Goal: Task Accomplishment & Management: Manage account settings

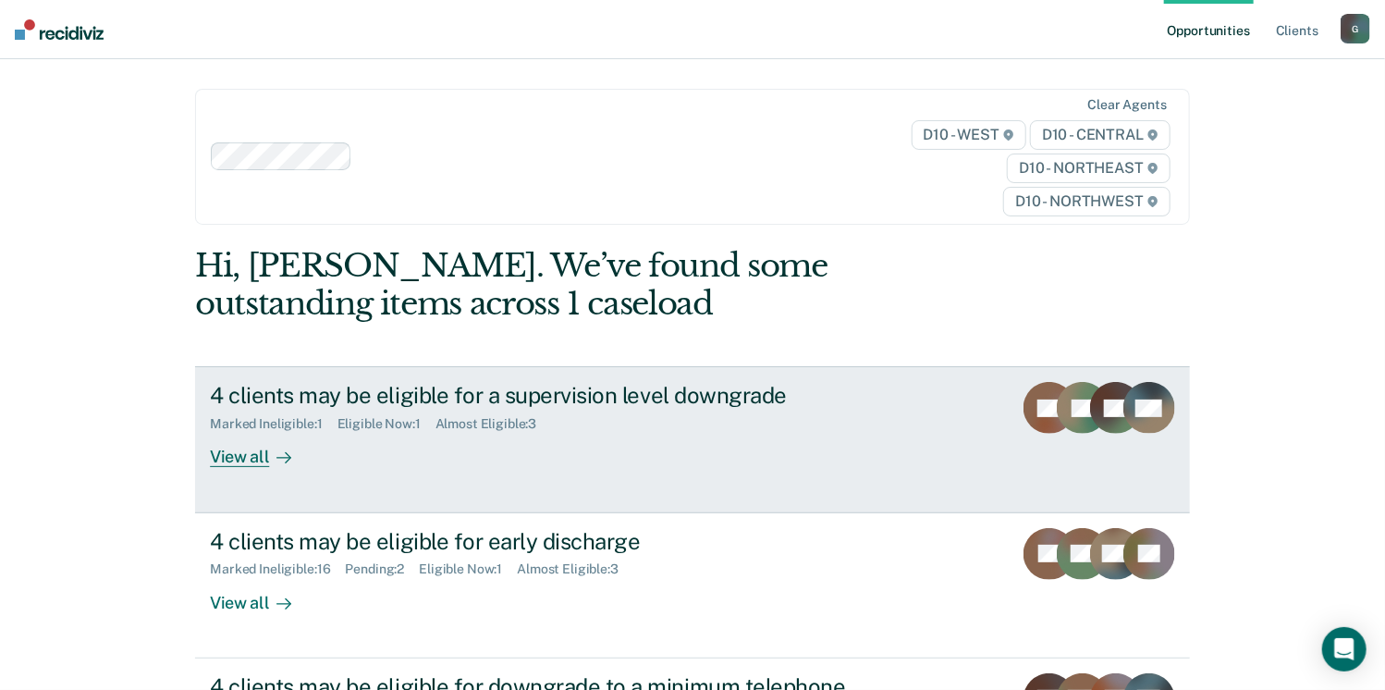
click at [218, 463] on div "View all" at bounding box center [262, 450] width 104 height 36
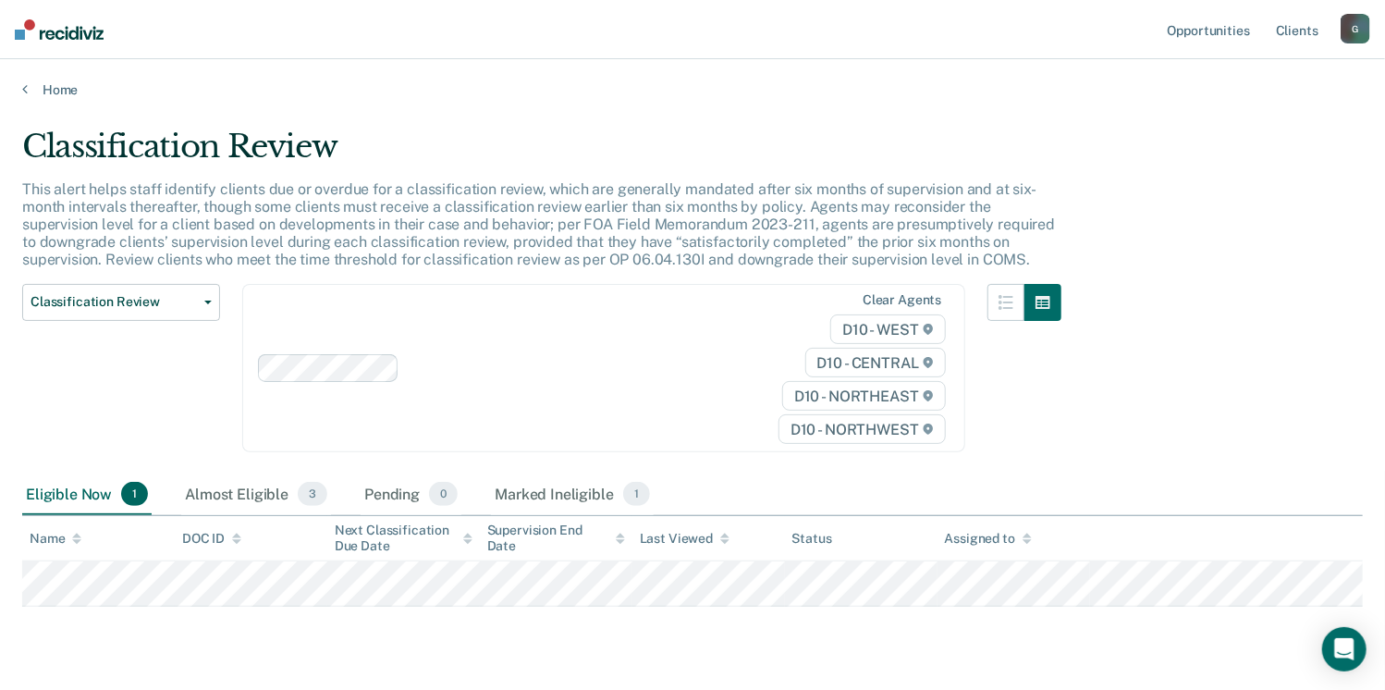
scroll to position [48, 0]
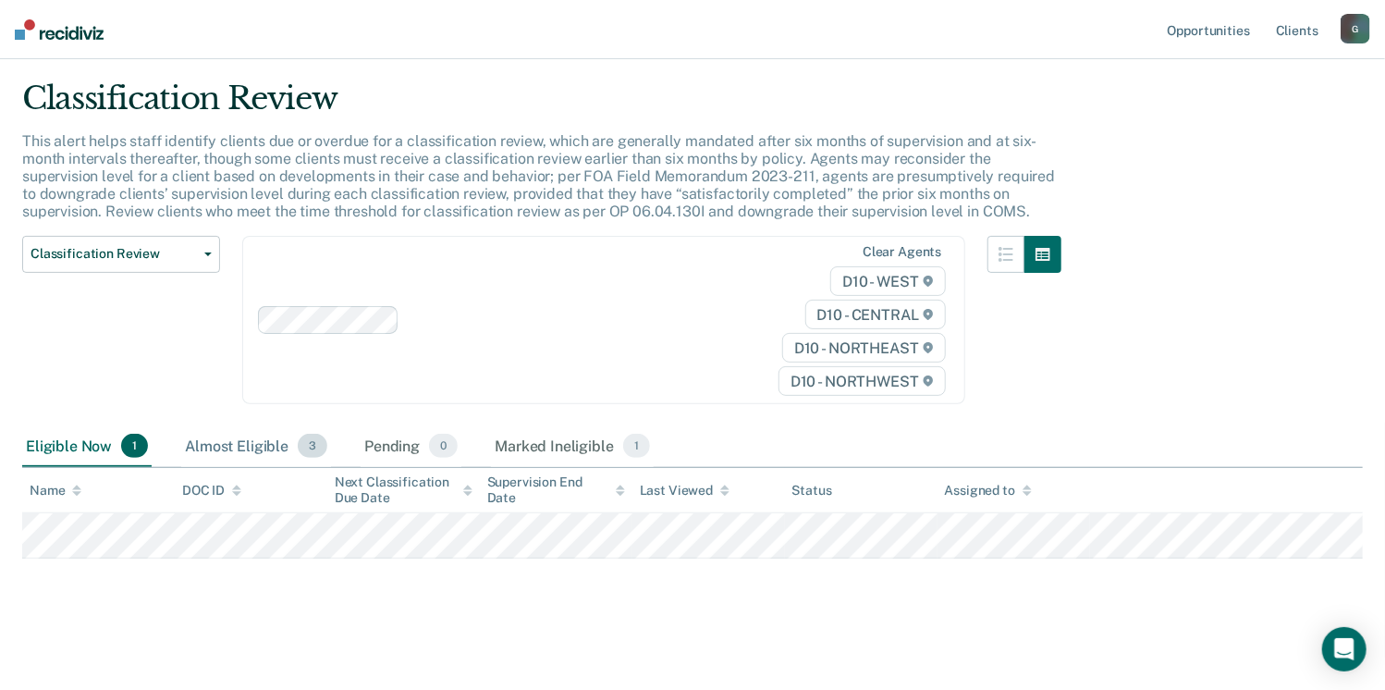
click at [248, 448] on div "Almost Eligible 3" at bounding box center [256, 446] width 150 height 41
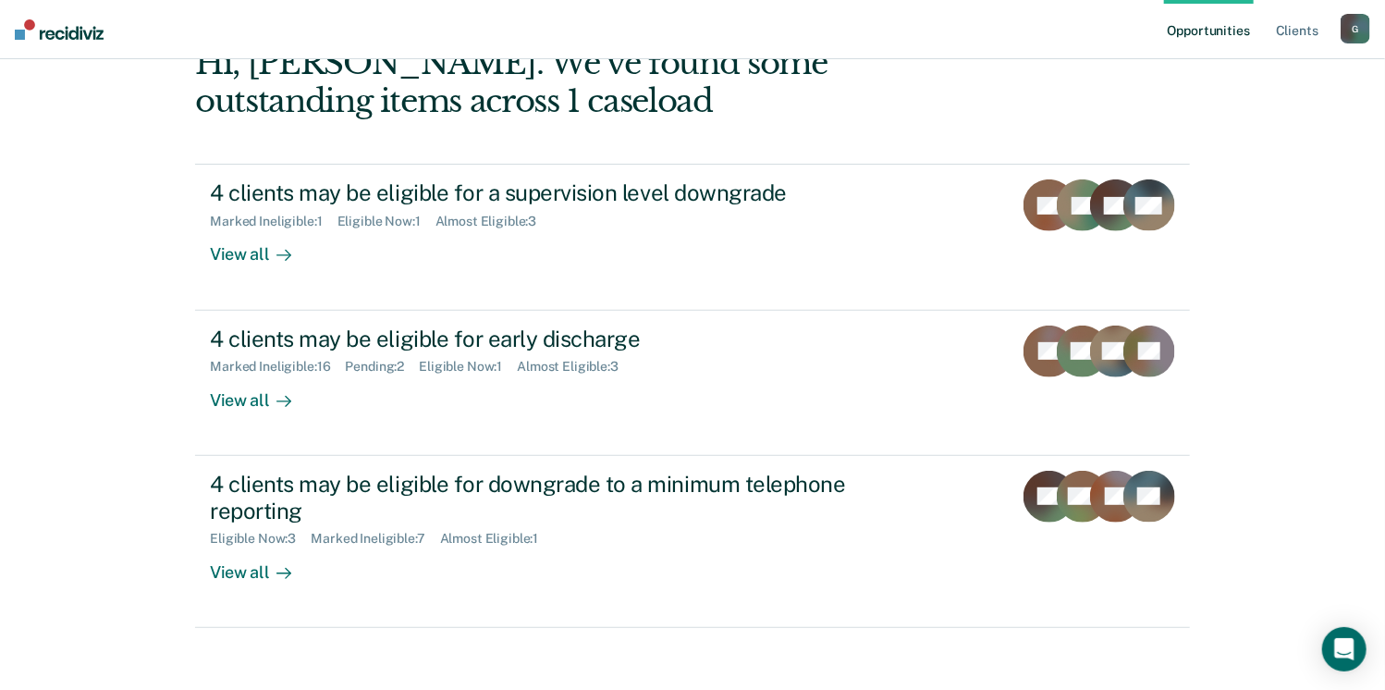
scroll to position [214, 0]
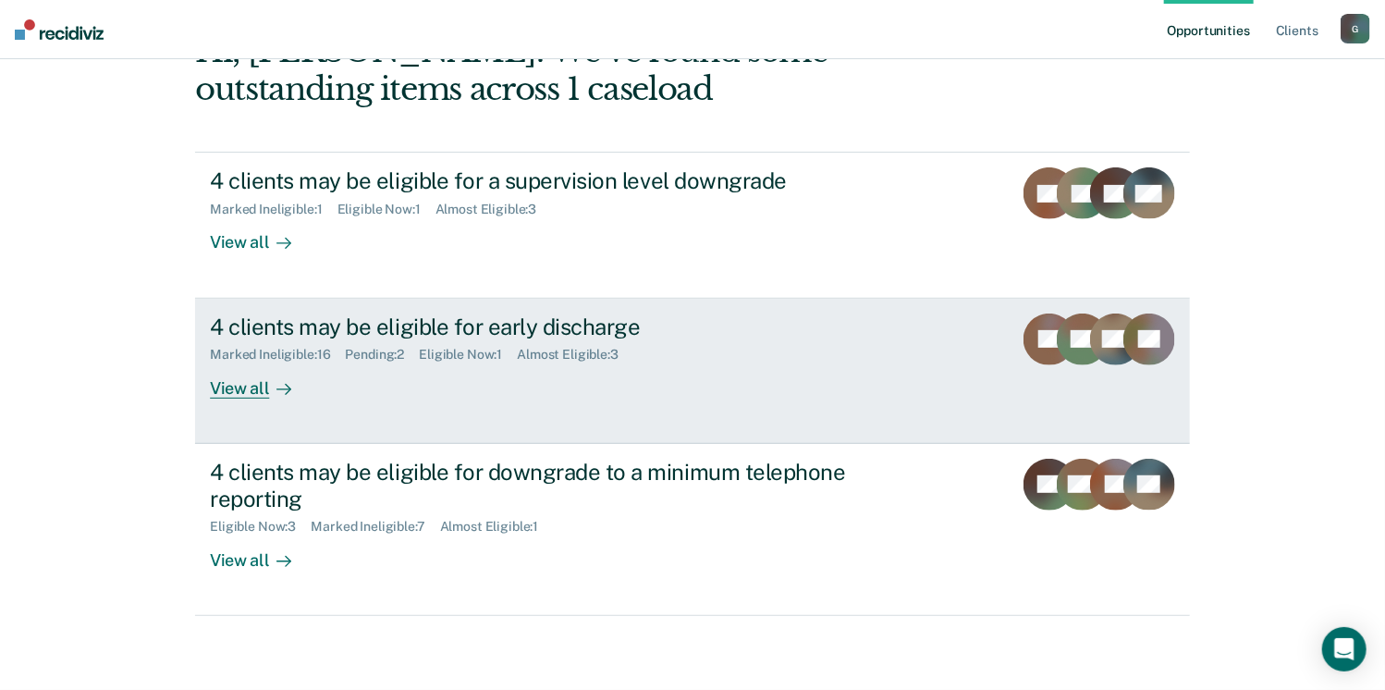
click at [244, 394] on div "View all" at bounding box center [262, 380] width 104 height 36
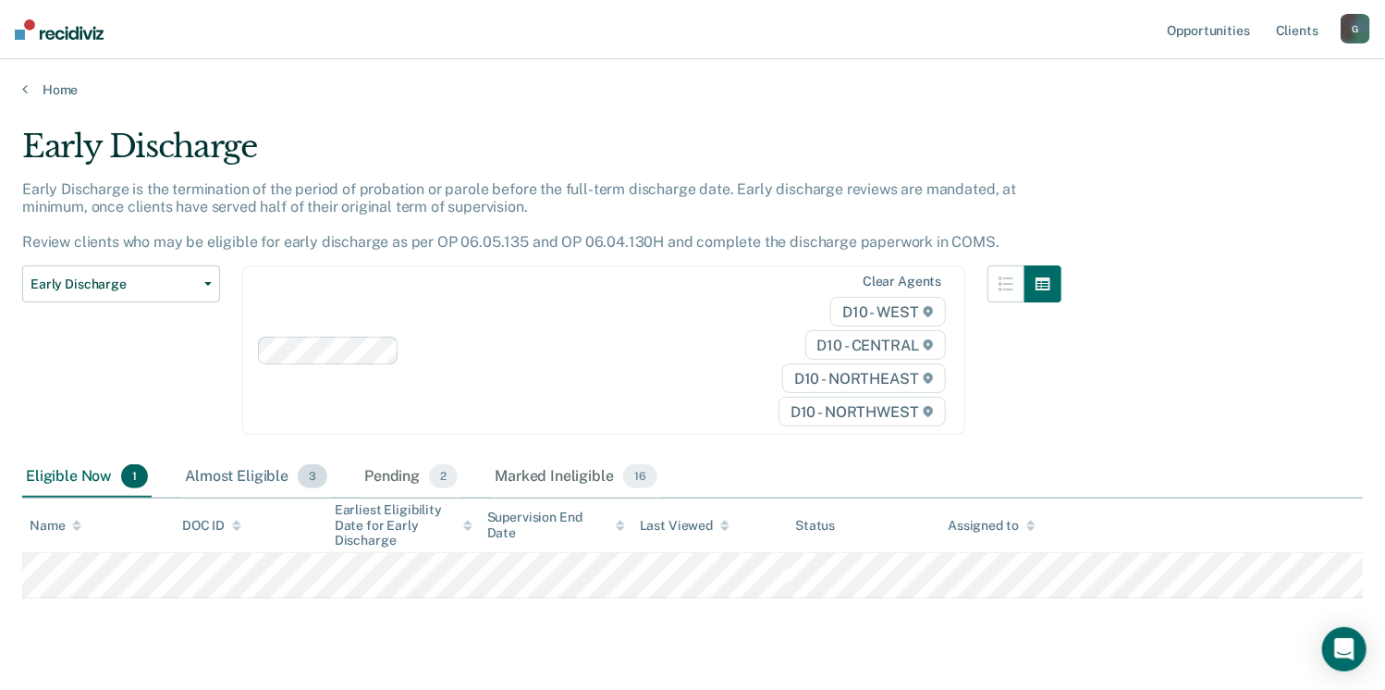
click at [244, 481] on div "Almost Eligible 3" at bounding box center [256, 477] width 150 height 41
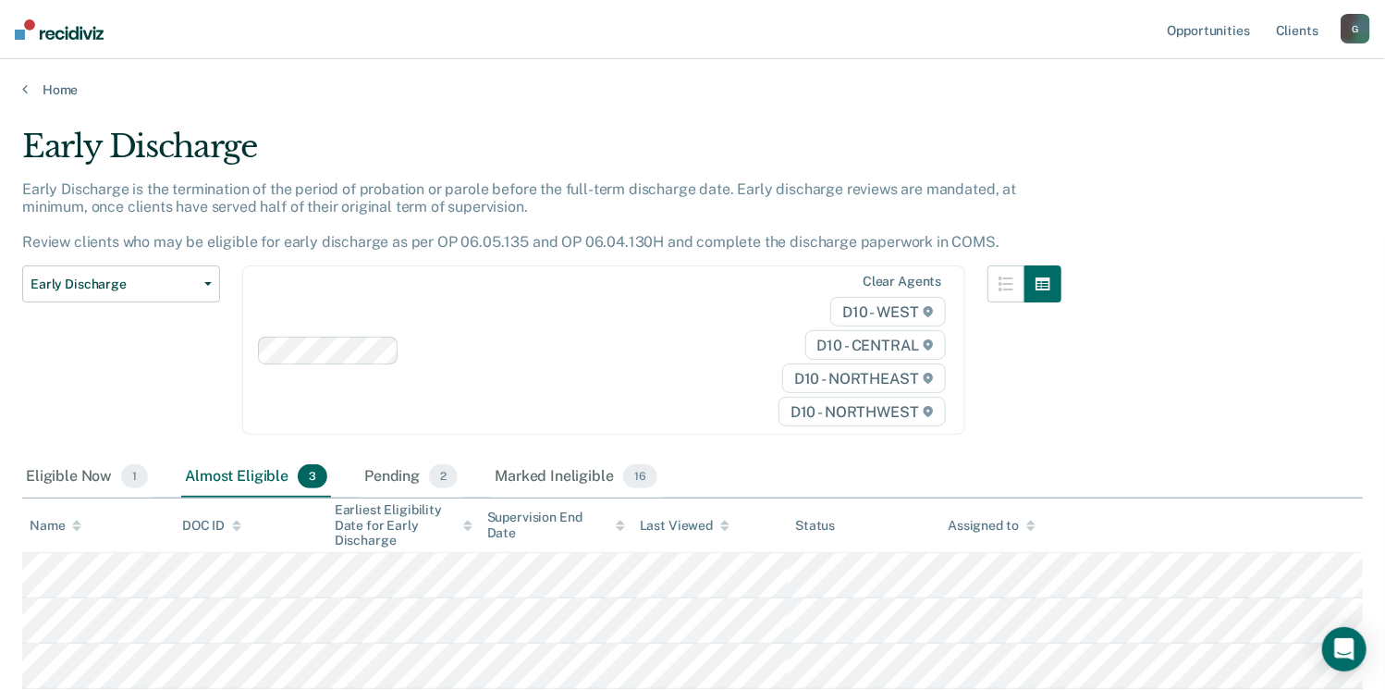
scroll to position [129, 0]
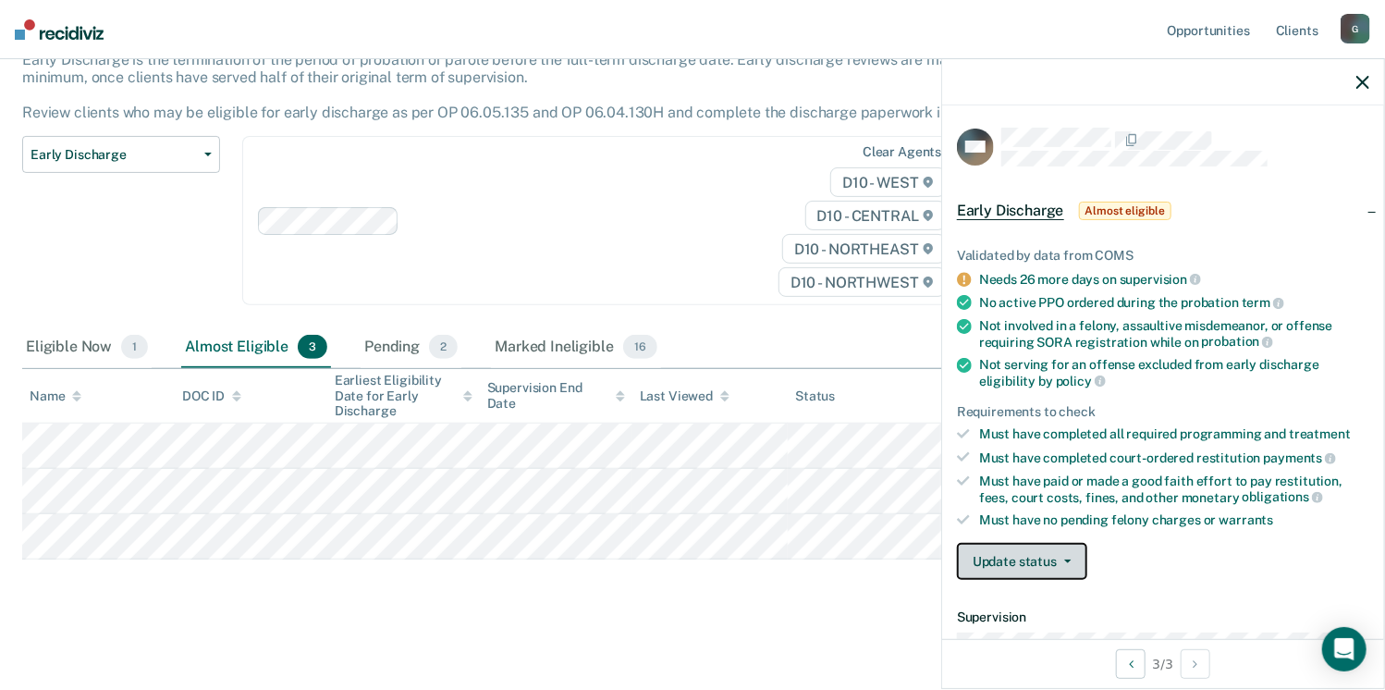
click at [1017, 548] on button "Update status" at bounding box center [1022, 561] width 130 height 37
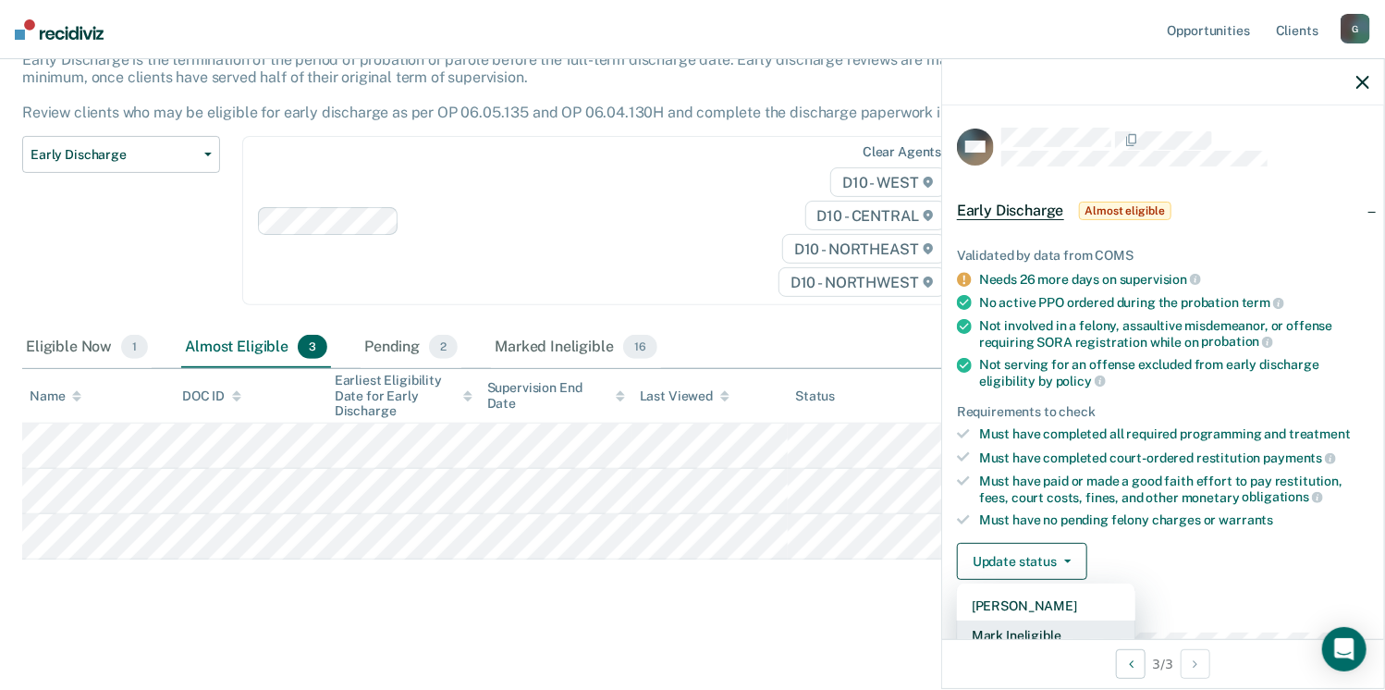
scroll to position [4, 0]
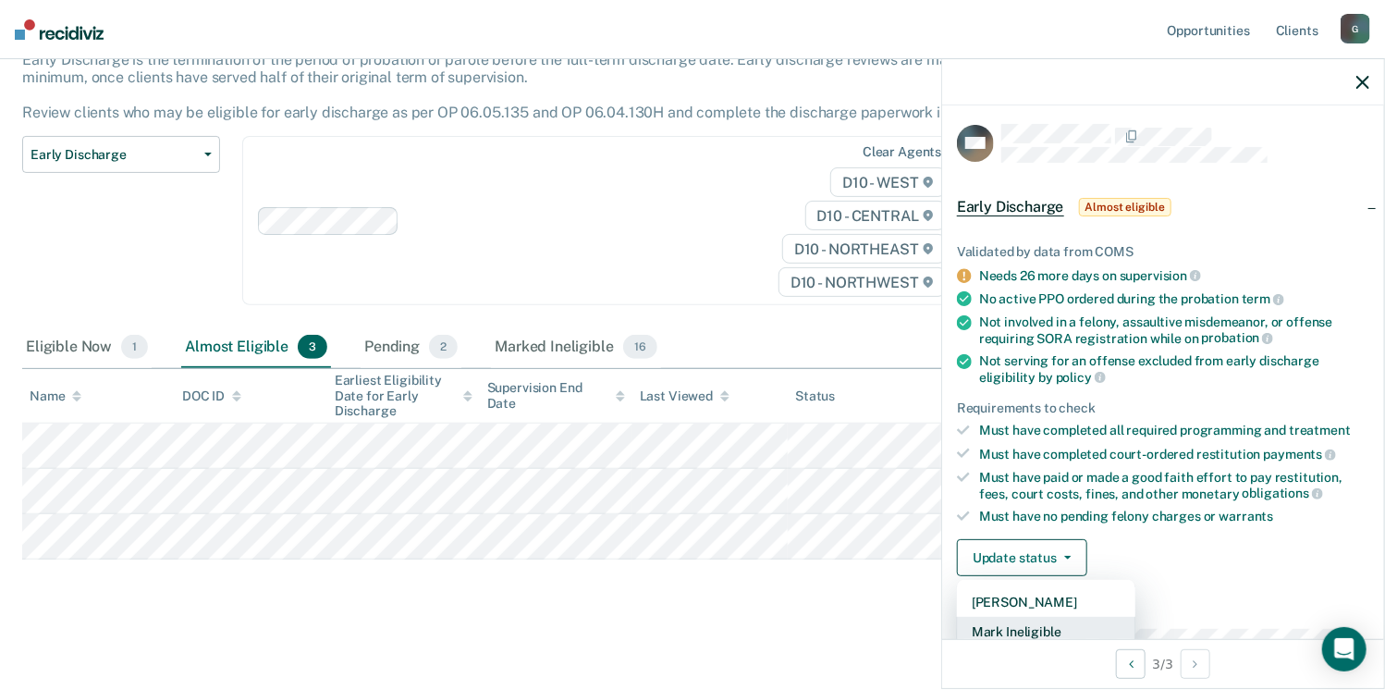
click at [1019, 620] on button "Mark Ineligible" at bounding box center [1046, 632] width 178 height 30
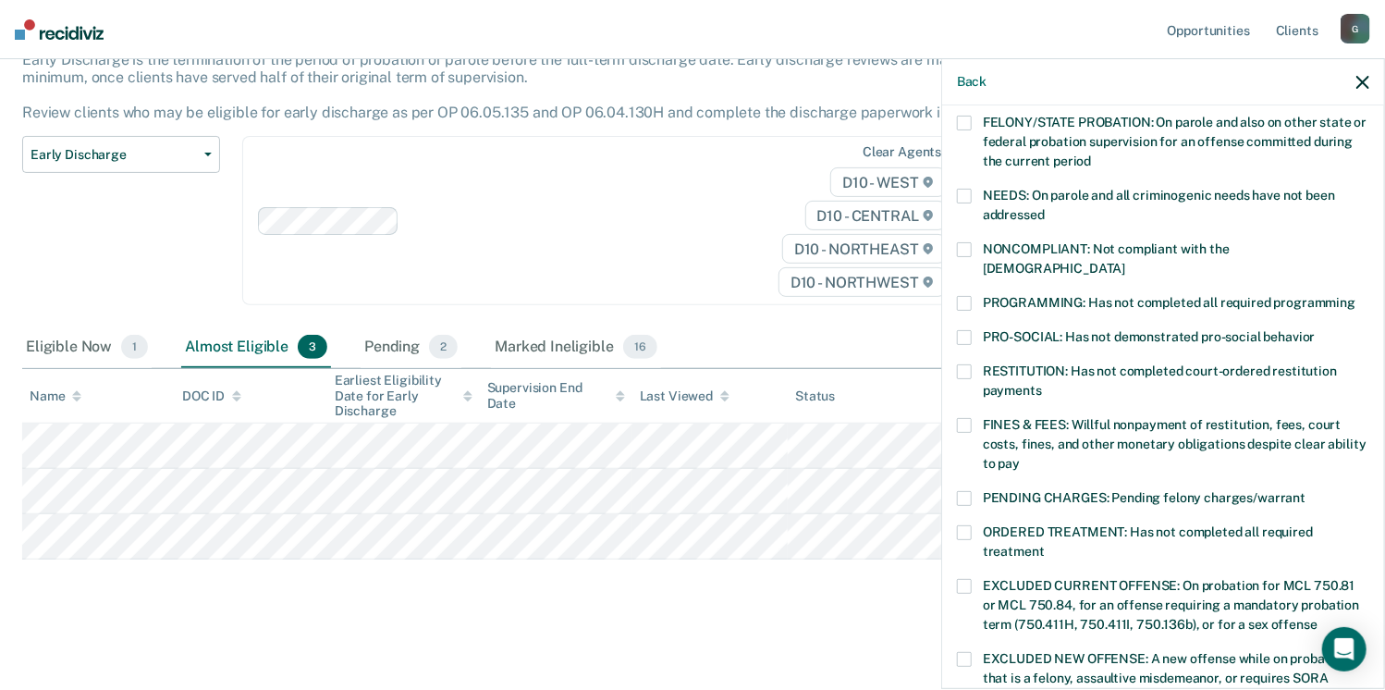
scroll to position [242, 0]
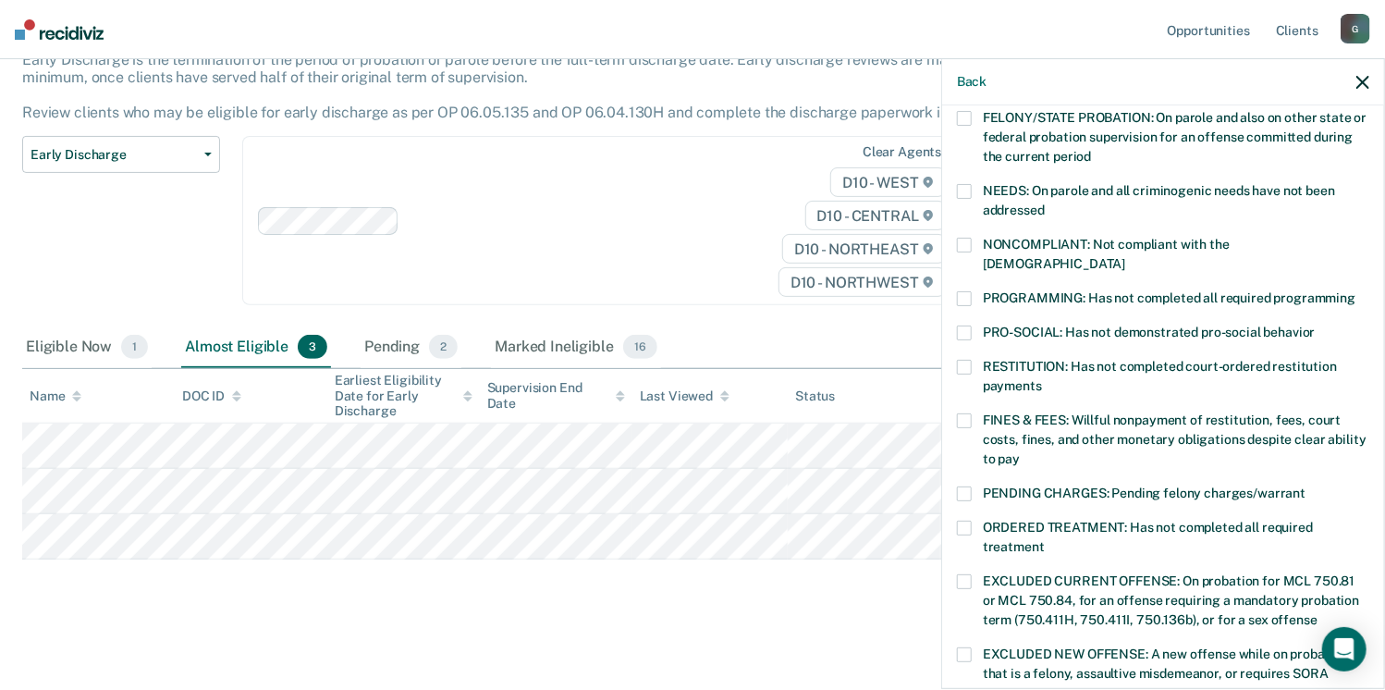
click at [969, 291] on span at bounding box center [964, 298] width 15 height 15
click at [1355, 291] on input "PROGRAMMING: Has not completed all required programming" at bounding box center [1355, 291] width 0 height 0
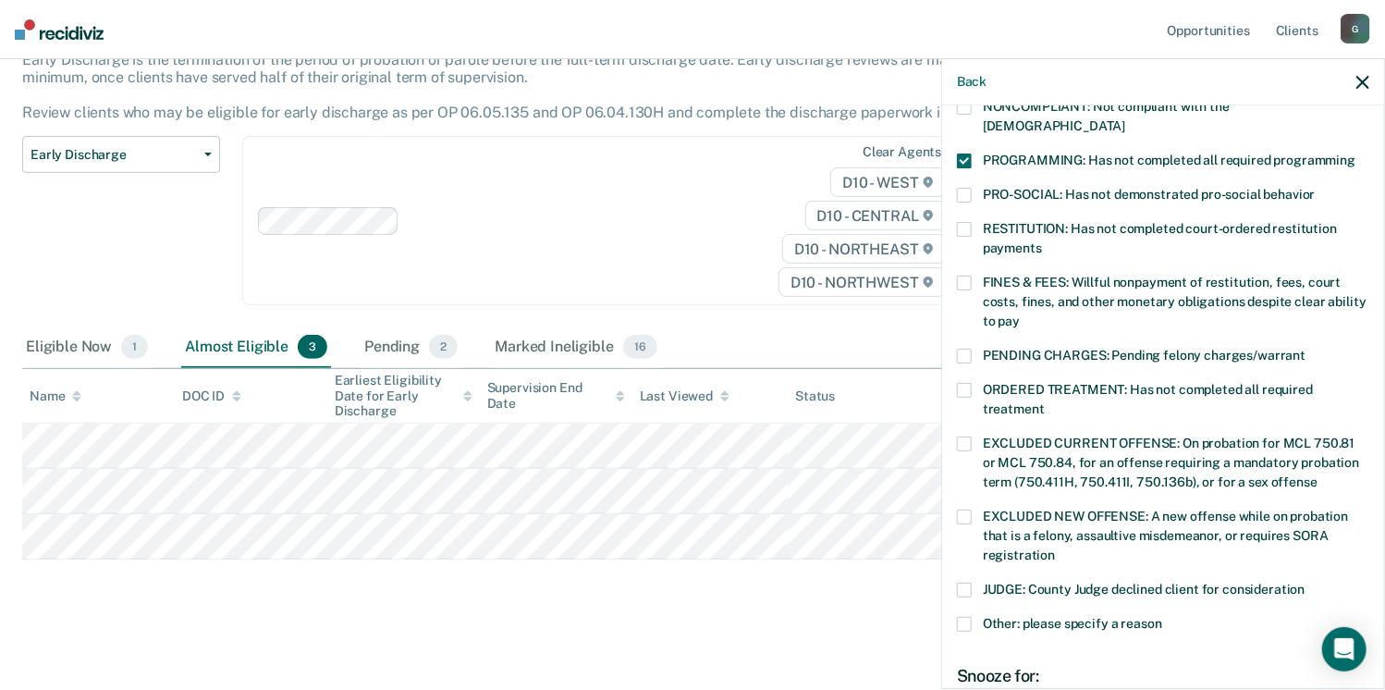
scroll to position [394, 0]
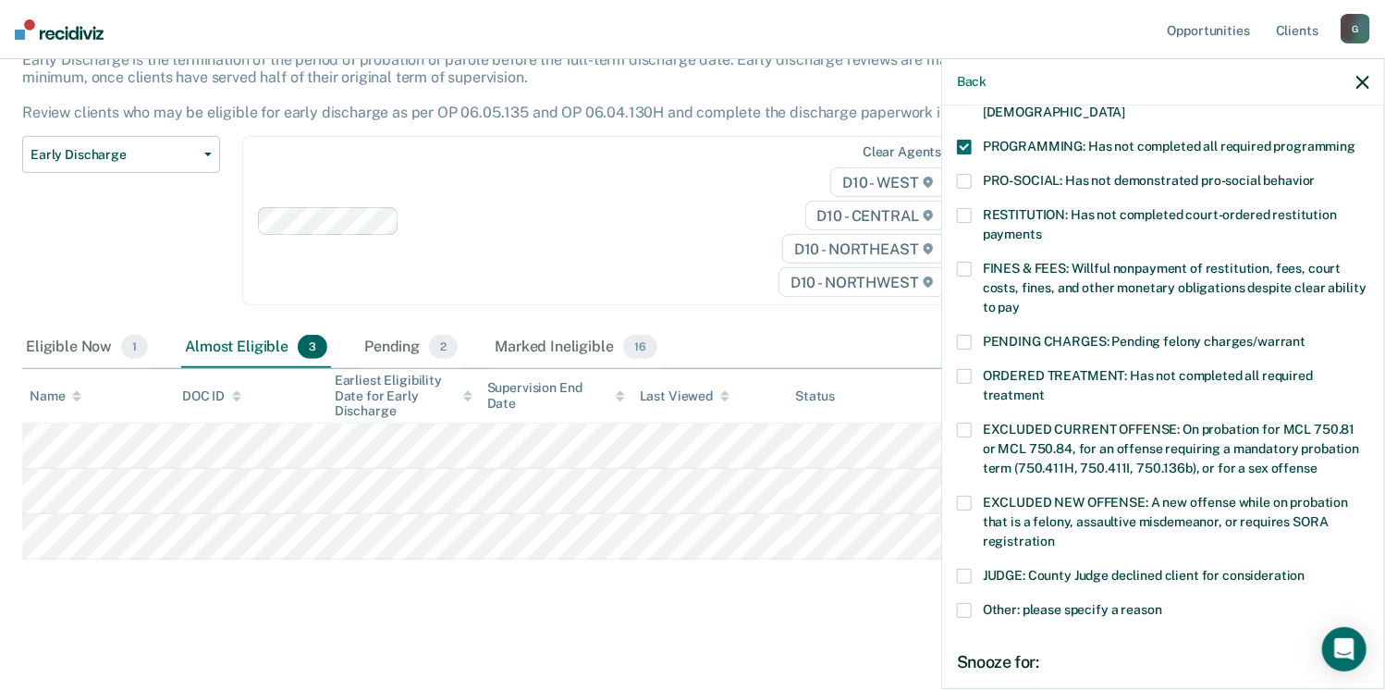
click at [962, 262] on span at bounding box center [964, 269] width 15 height 15
click at [1020, 300] on input "FINES & FEES: Willful nonpayment of restitution, fees, court costs, fines, and …" at bounding box center [1020, 300] width 0 height 0
click at [962, 262] on span at bounding box center [964, 269] width 15 height 15
click at [1020, 300] on input "FINES & FEES: Willful nonpayment of restitution, fees, court costs, fines, and …" at bounding box center [1020, 300] width 0 height 0
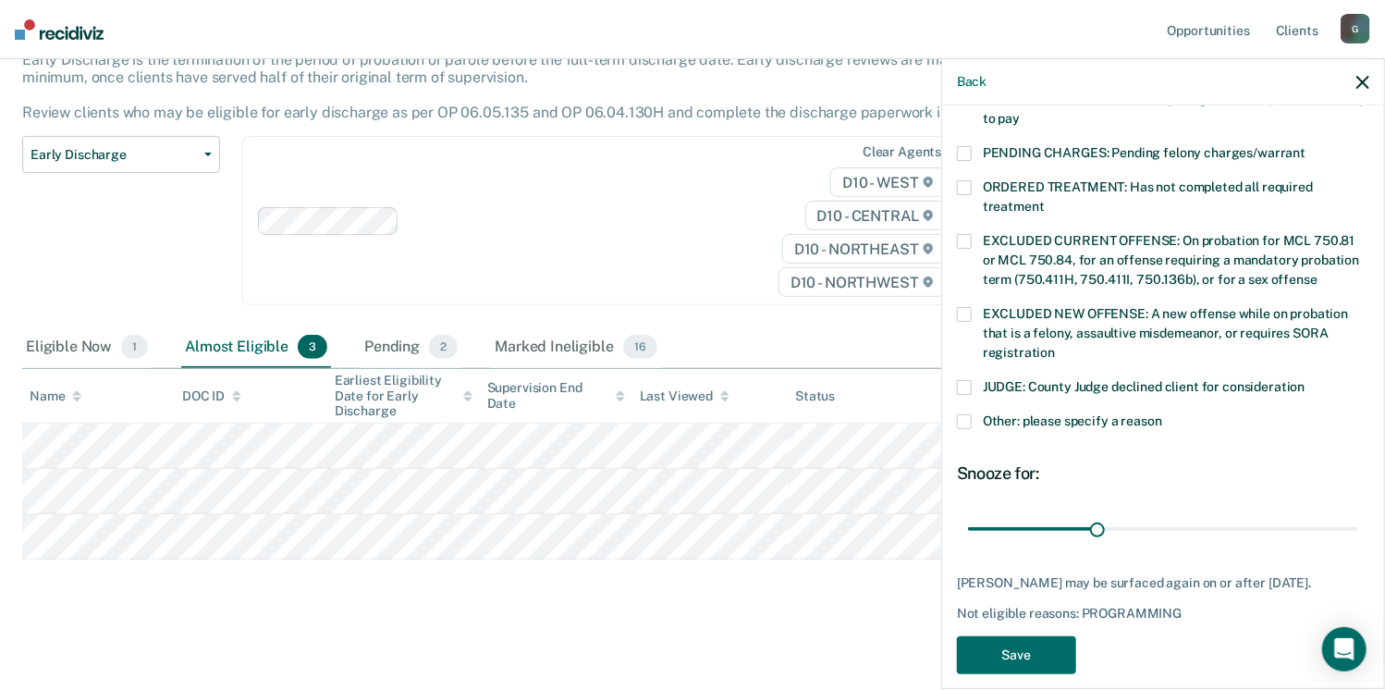
click at [972, 414] on label "Other: please specify a reason" at bounding box center [1163, 423] width 412 height 19
click at [1162, 414] on input "Other: please specify a reason" at bounding box center [1162, 414] width 0 height 0
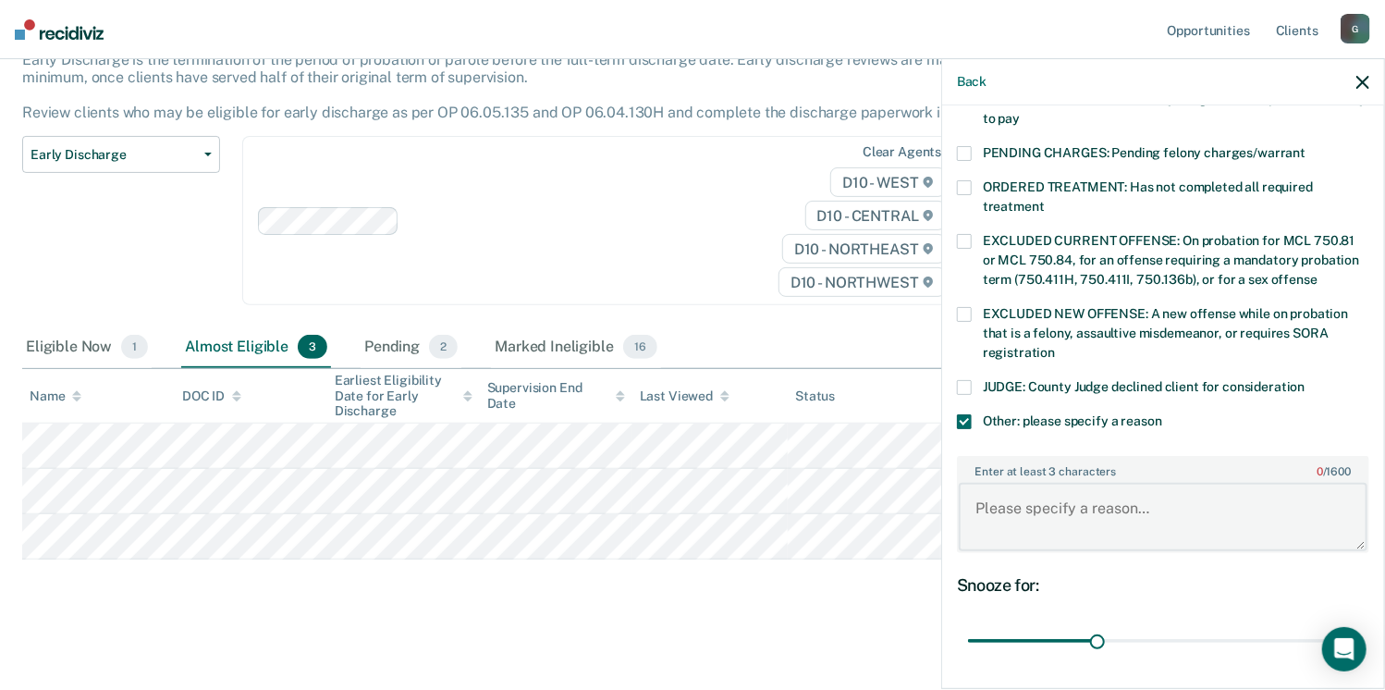
click at [1032, 488] on textarea "Enter at least 3 characters 0 / 1600" at bounding box center [1163, 517] width 409 height 68
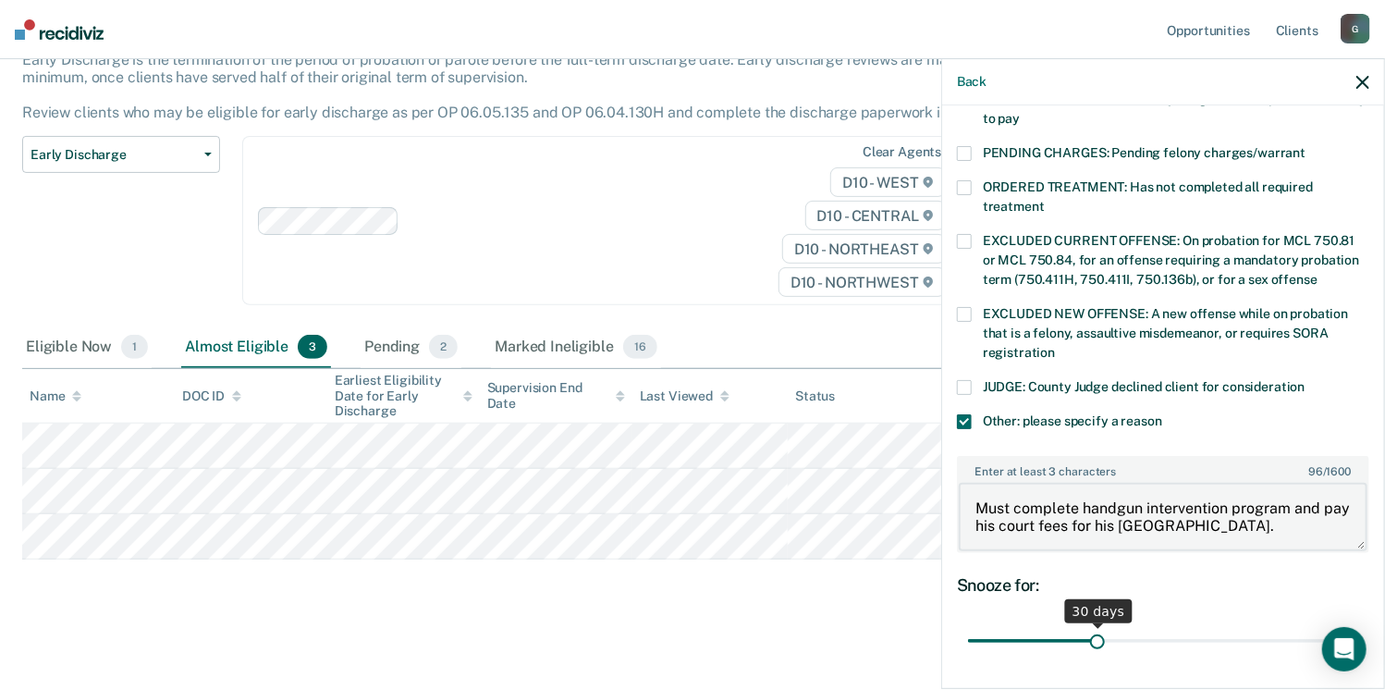
type textarea "Must complete handgun intervention program and pay his court fees for his Oakla…"
drag, startPoint x: 1090, startPoint y: 619, endPoint x: 1388, endPoint y: 589, distance: 299.2
type input "90"
click at [1358, 625] on input "range" at bounding box center [1163, 641] width 390 height 32
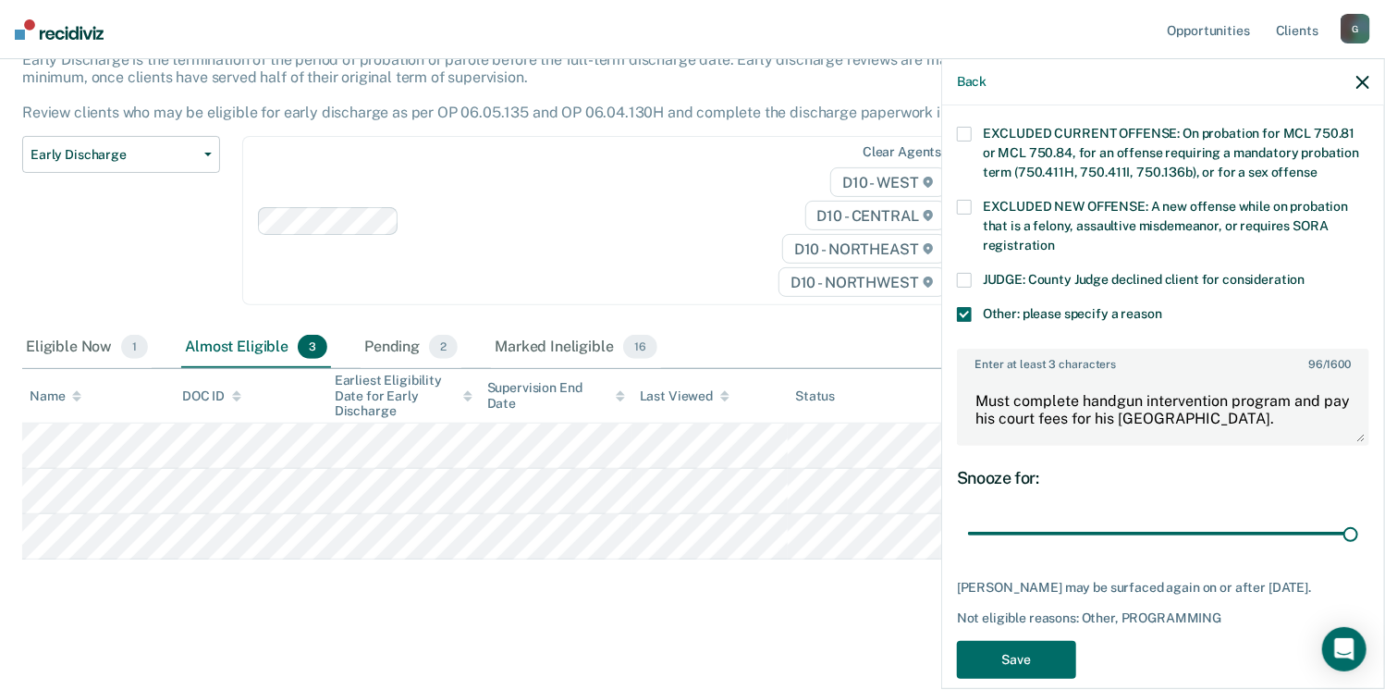
scroll to position [708, 0]
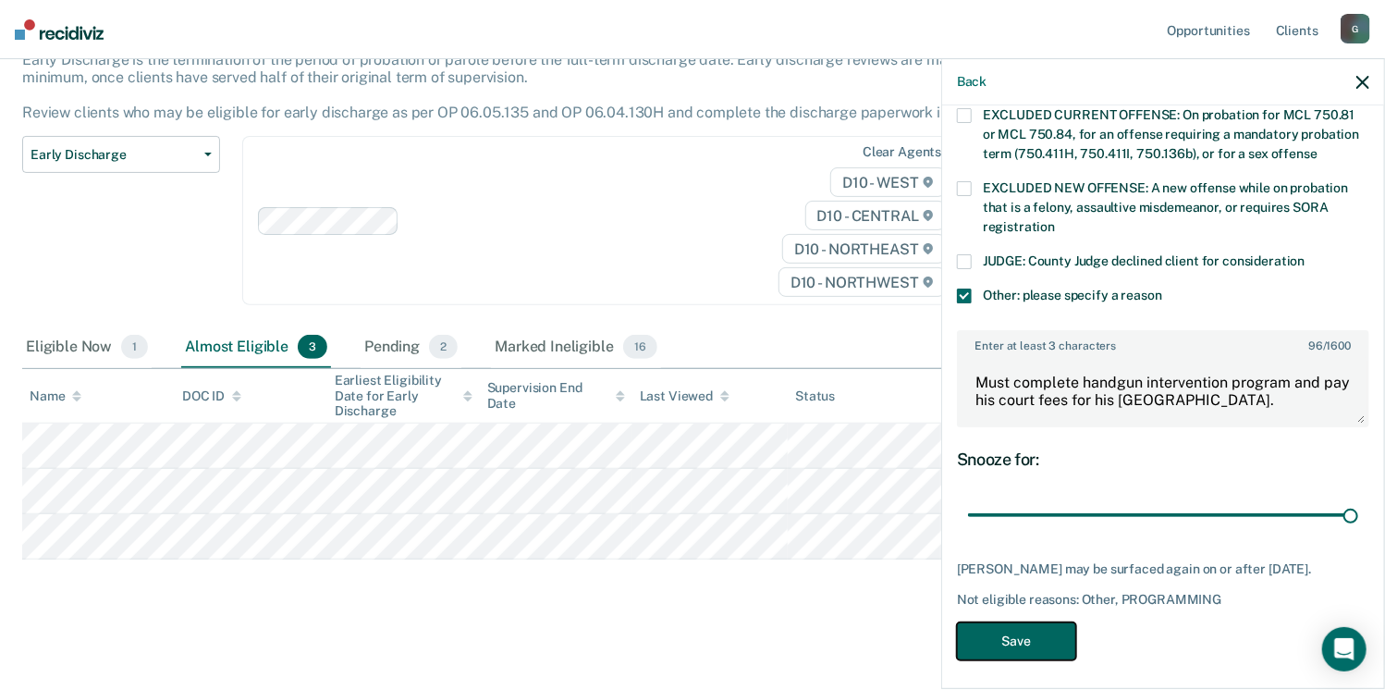
click at [1028, 630] on button "Save" at bounding box center [1016, 641] width 119 height 38
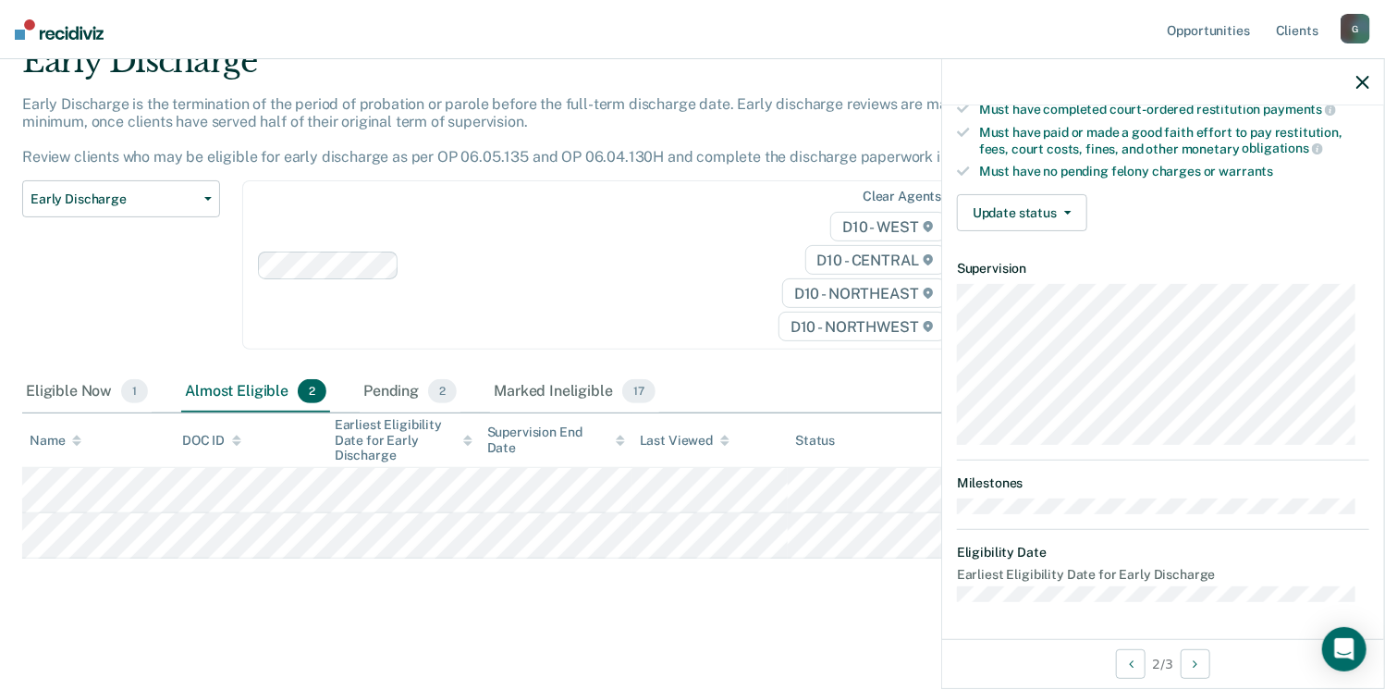
scroll to position [341, 0]
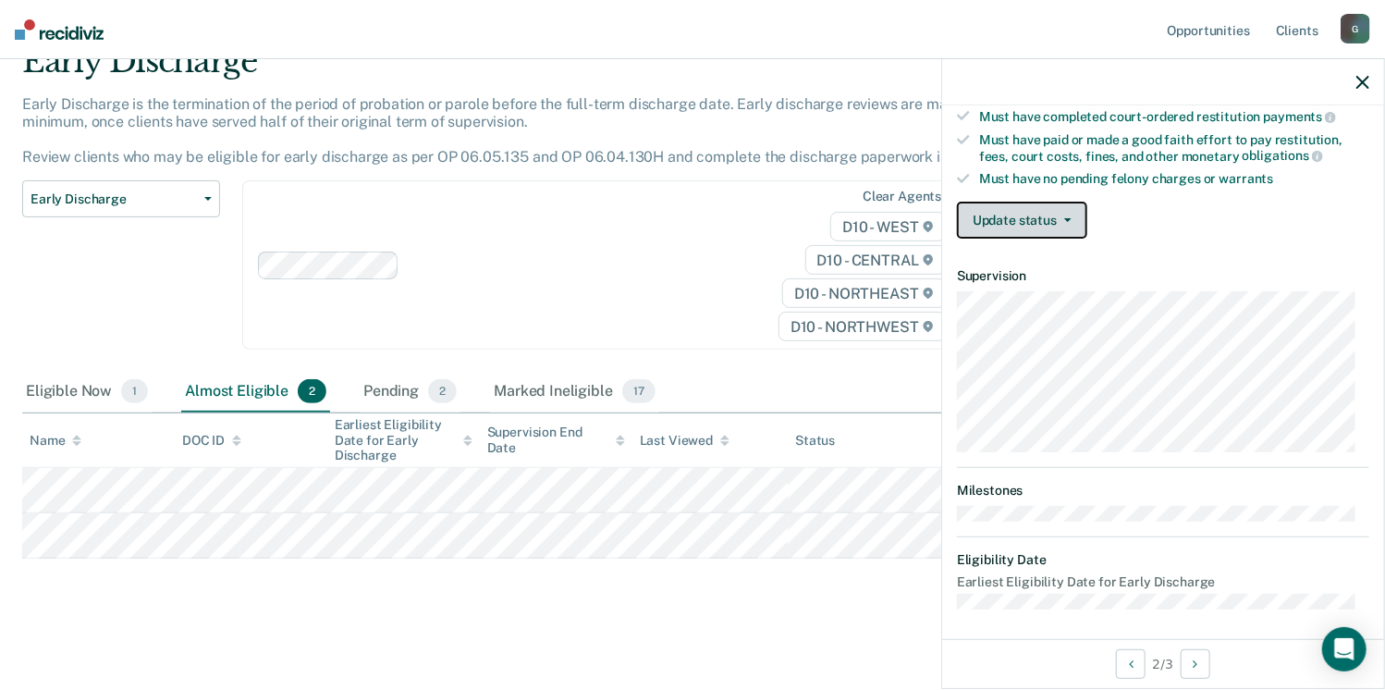
click at [1011, 217] on button "Update status" at bounding box center [1022, 220] width 130 height 37
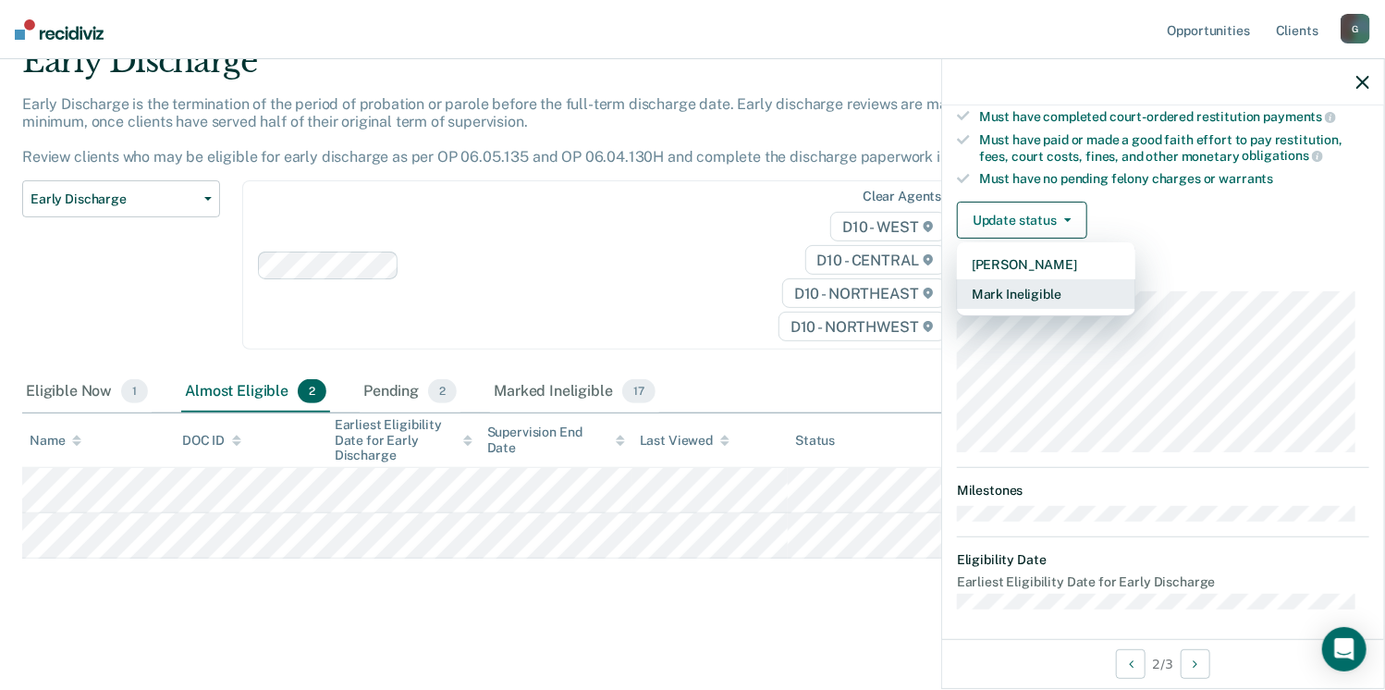
click at [1022, 293] on button "Mark Ineligible" at bounding box center [1046, 294] width 178 height 30
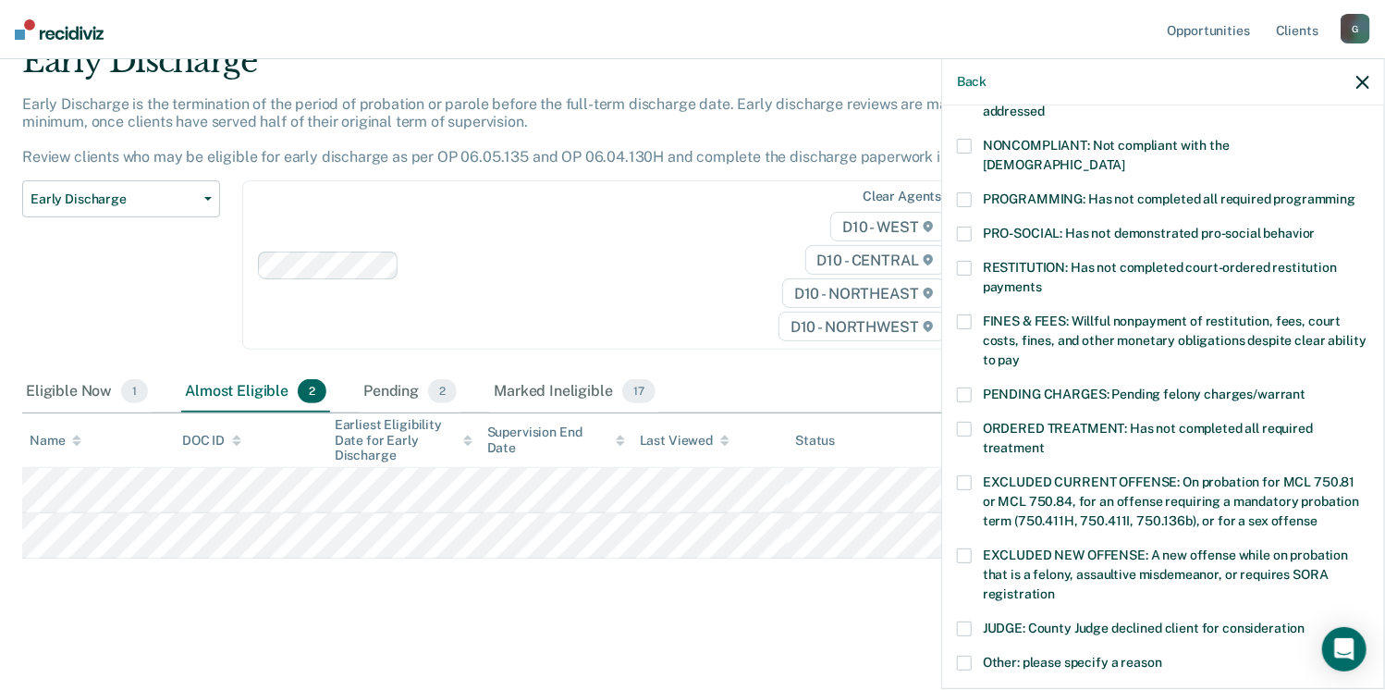
drag, startPoint x: 1368, startPoint y: 345, endPoint x: 1368, endPoint y: 279, distance: 65.6
click at [1368, 279] on div "RL Which of the following requirements has Rayderrick Lyons not met? CHILD ABUS…" at bounding box center [1163, 395] width 442 height 580
click at [954, 182] on div "RL Which of the following requirements has Rayderrick Lyons not met? CHILD ABUS…" at bounding box center [1163, 395] width 442 height 580
drag, startPoint x: 954, startPoint y: 182, endPoint x: 968, endPoint y: 181, distance: 13.9
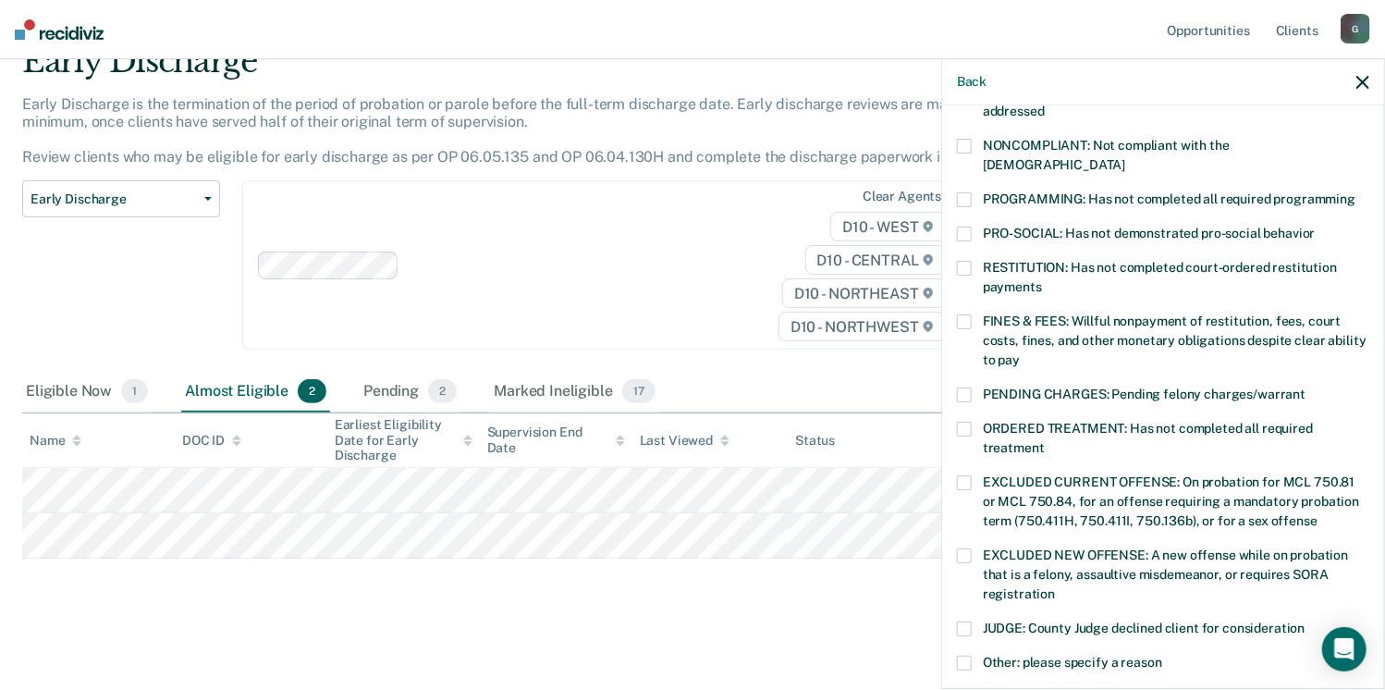
click at [968, 192] on span at bounding box center [964, 199] width 15 height 15
click at [1355, 192] on input "PROGRAMMING: Has not completed all required programming" at bounding box center [1355, 192] width 0 height 0
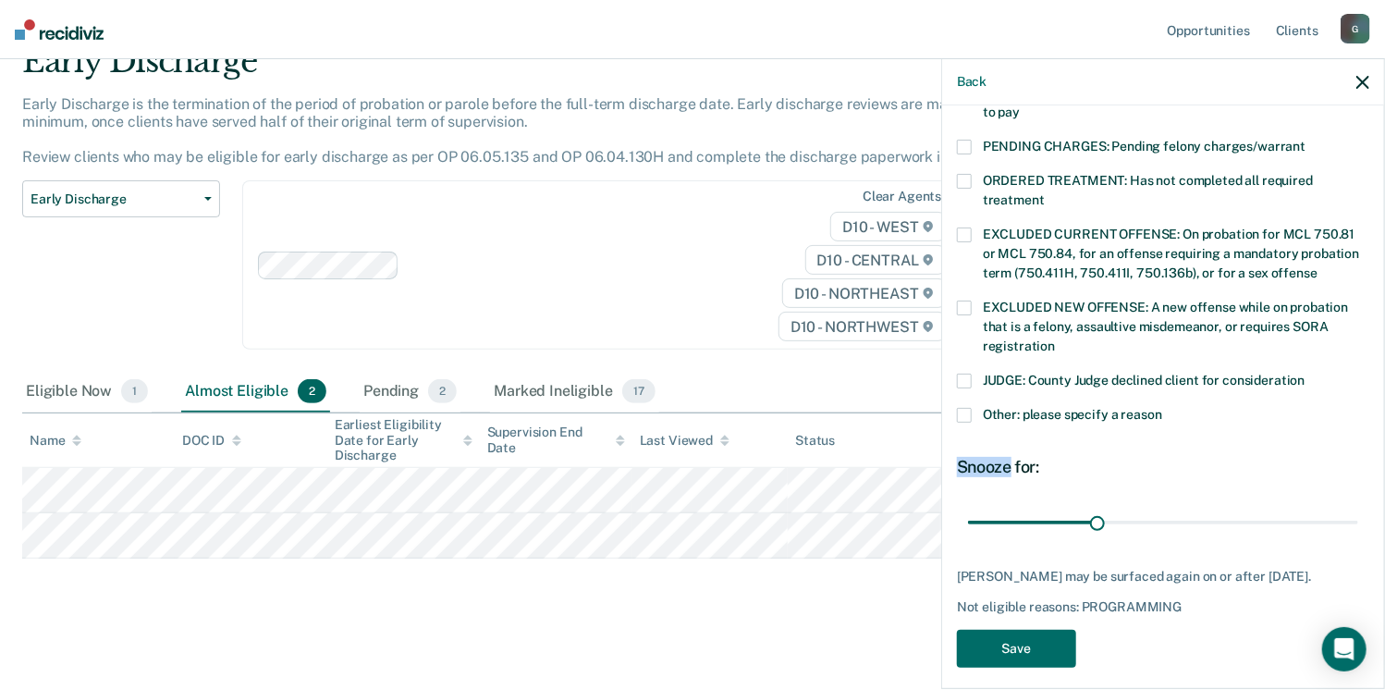
scroll to position [598, 0]
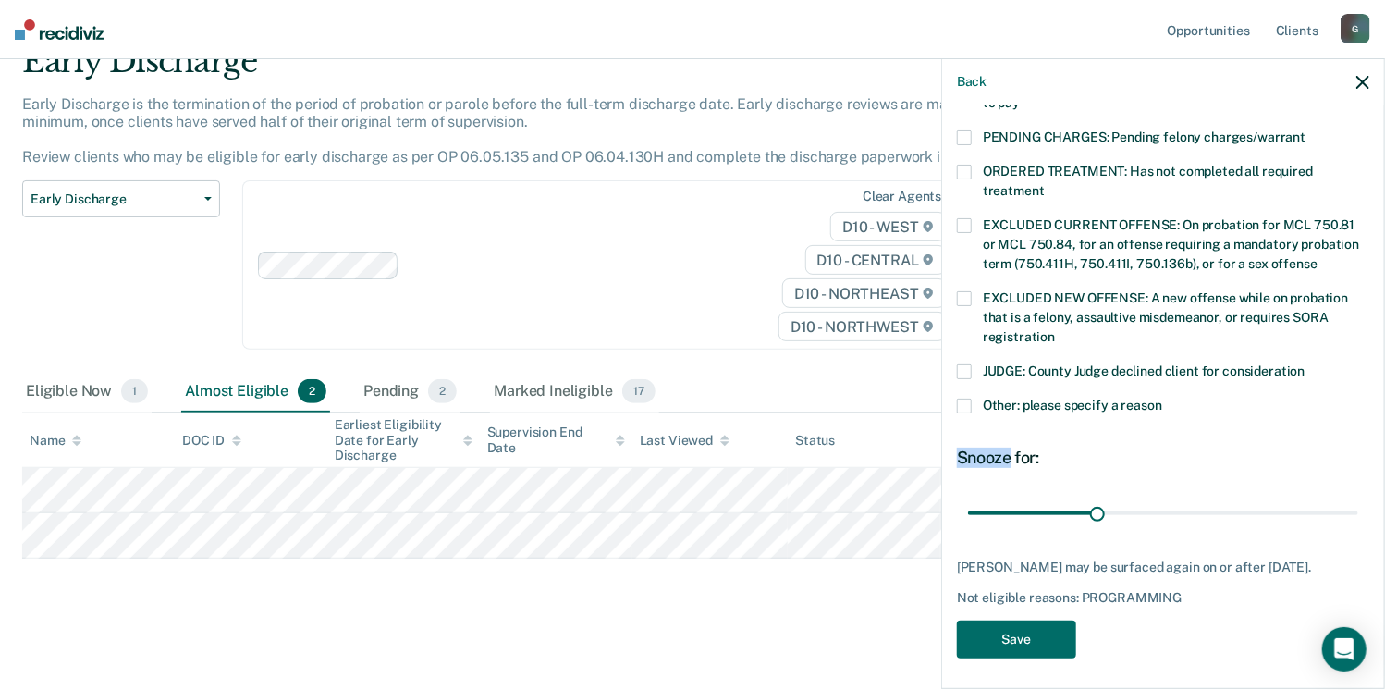
click at [967, 398] on span at bounding box center [964, 405] width 15 height 15
click at [1162, 398] on input "Other: please specify a reason" at bounding box center [1162, 398] width 0 height 0
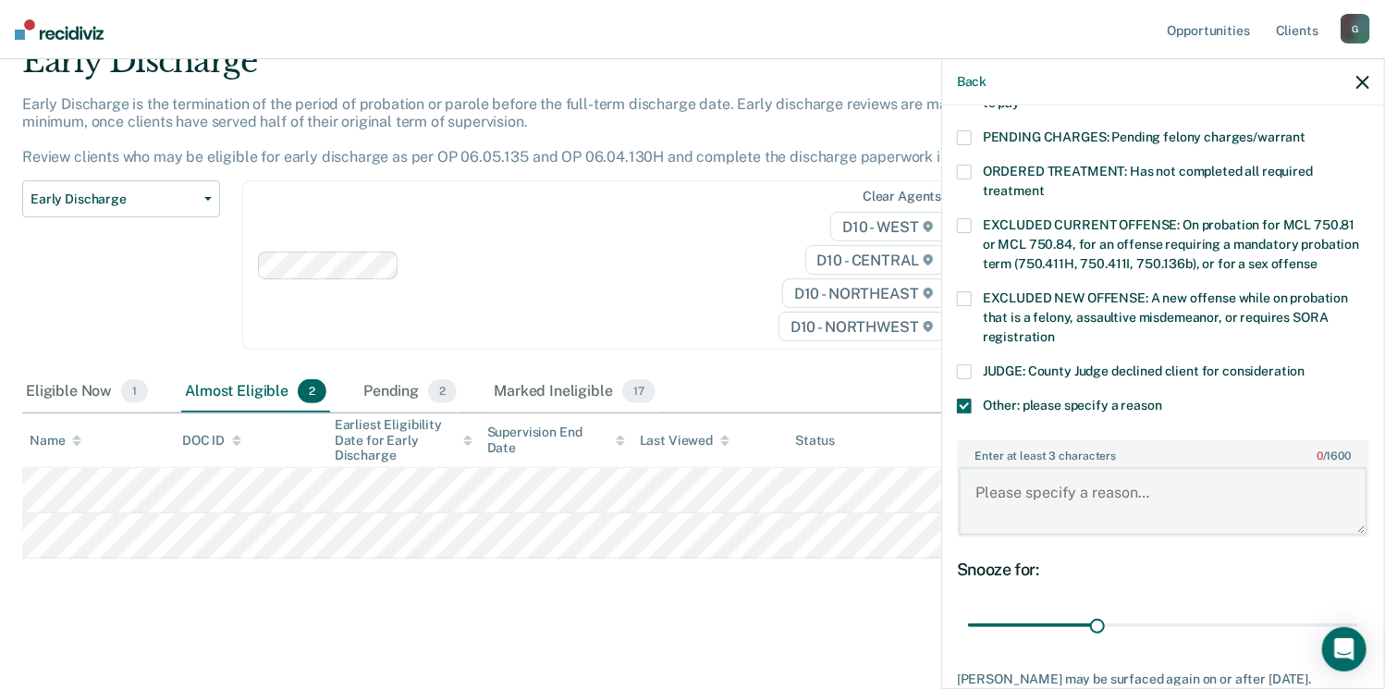
click at [1021, 484] on textarea "Enter at least 3 characters 0 / 1600" at bounding box center [1163, 501] width 409 height 68
click at [1066, 468] on textarea "Must provide completed hours of community service." at bounding box center [1163, 501] width 409 height 68
click at [1329, 468] on textarea "Must provide documentation of completed hours of community service." at bounding box center [1163, 501] width 409 height 68
click at [1192, 471] on textarea "Must provide documentation of completed hours for community service." at bounding box center [1163, 501] width 409 height 68
click at [1040, 489] on textarea "Must provide documentation showing he completed hours for community service." at bounding box center [1163, 501] width 409 height 68
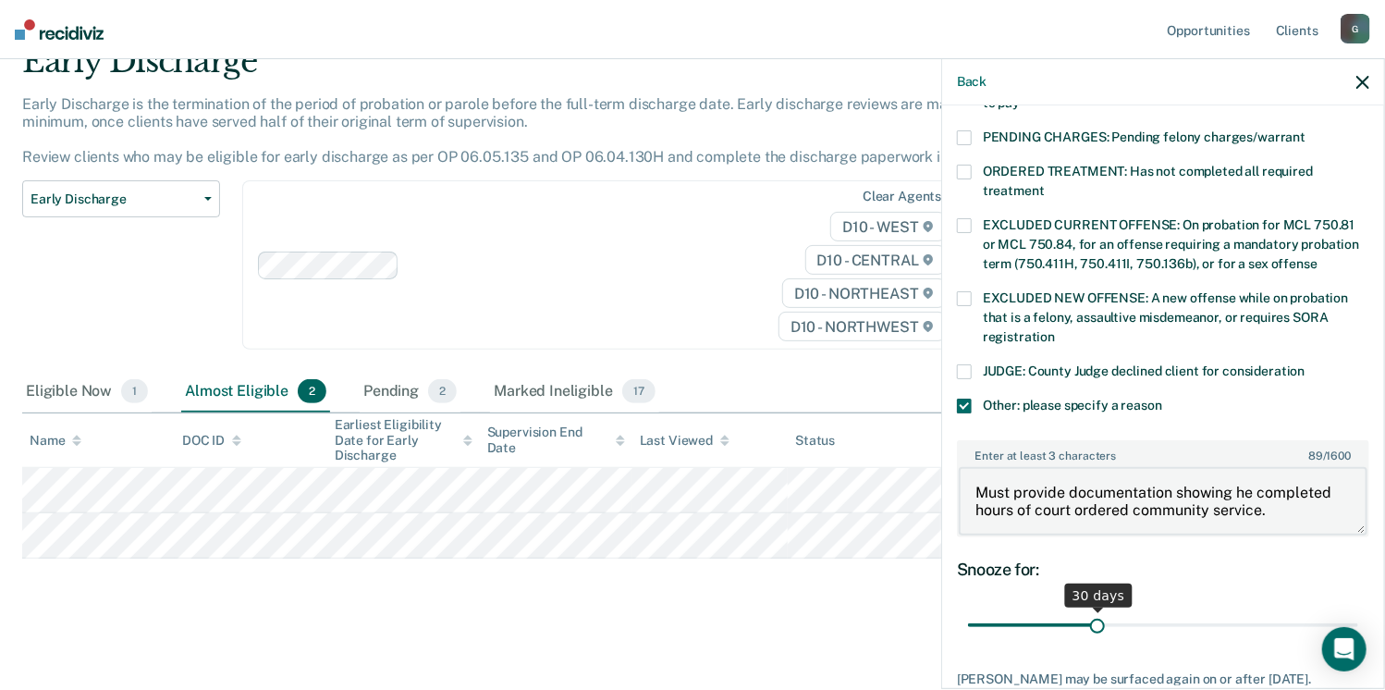
type textarea "Must provide documentation showing he completed hours of court ordered communit…"
drag, startPoint x: 1095, startPoint y: 601, endPoint x: 1338, endPoint y: 611, distance: 243.3
type input "90"
click at [1338, 611] on input "range" at bounding box center [1163, 625] width 390 height 32
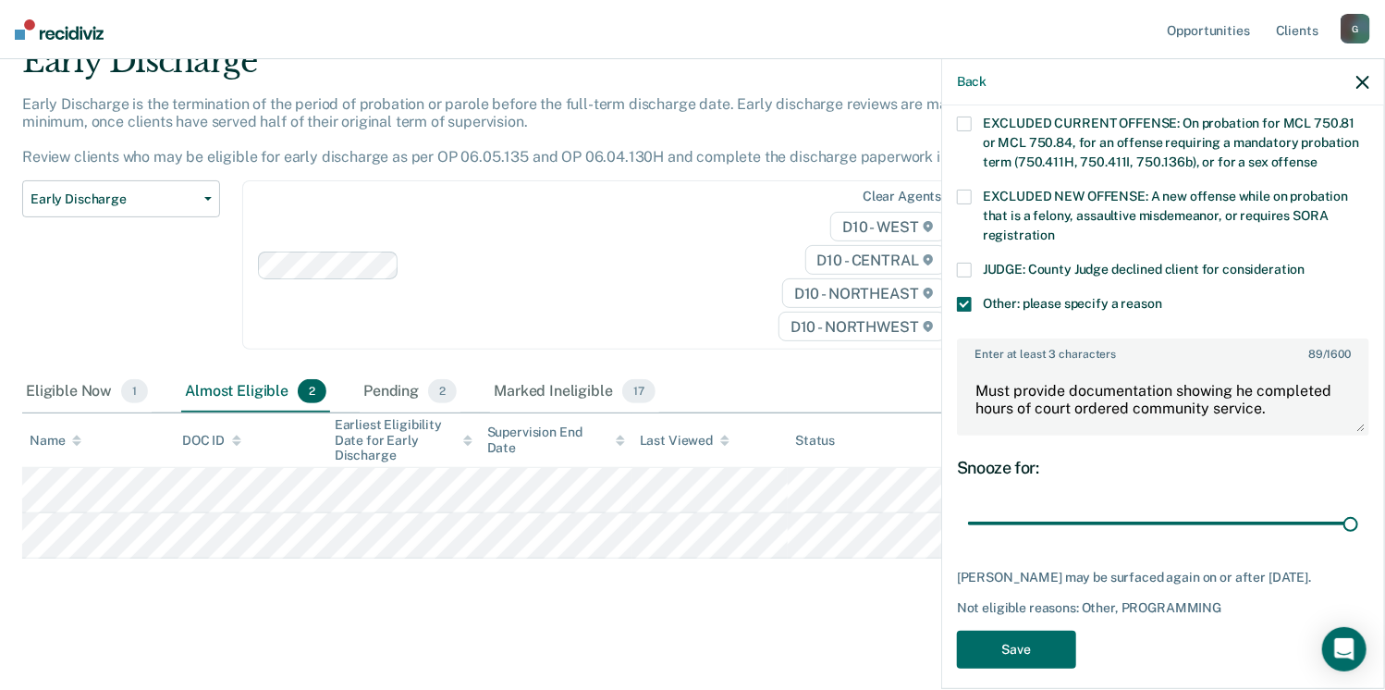
scroll to position [707, 0]
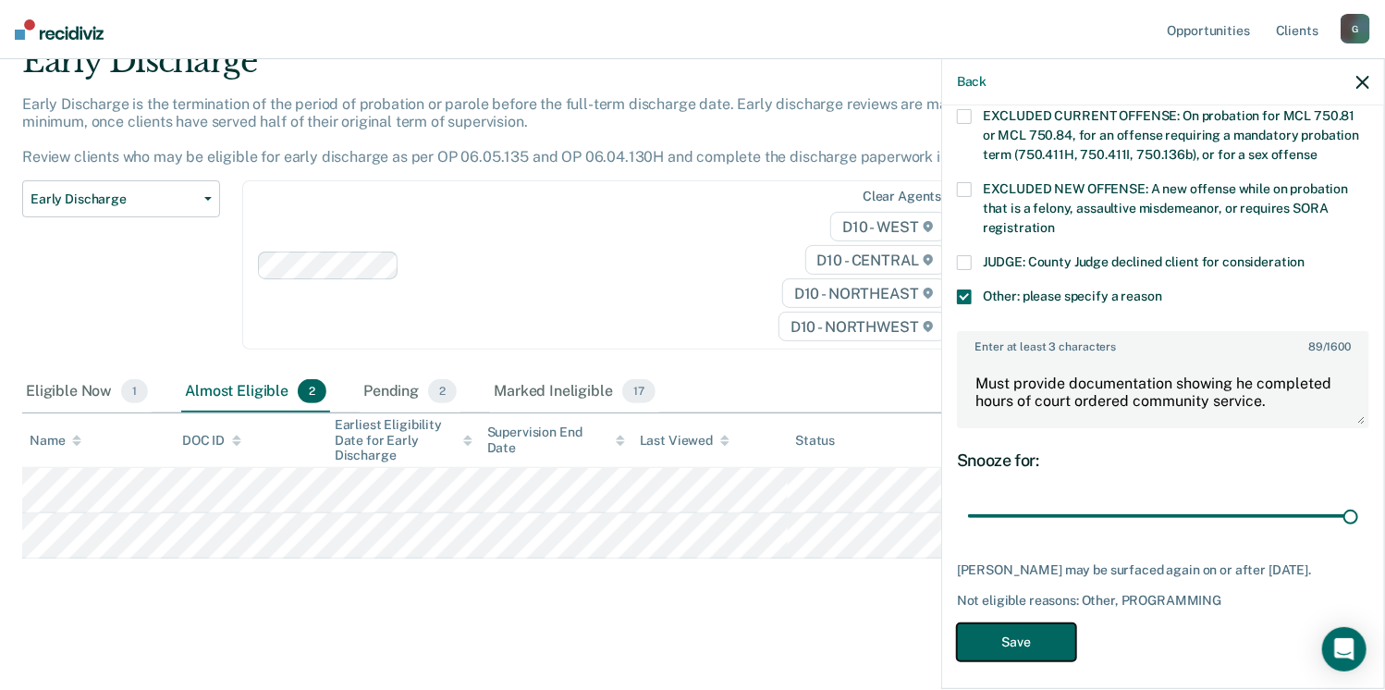
click at [995, 637] on button "Save" at bounding box center [1016, 642] width 119 height 38
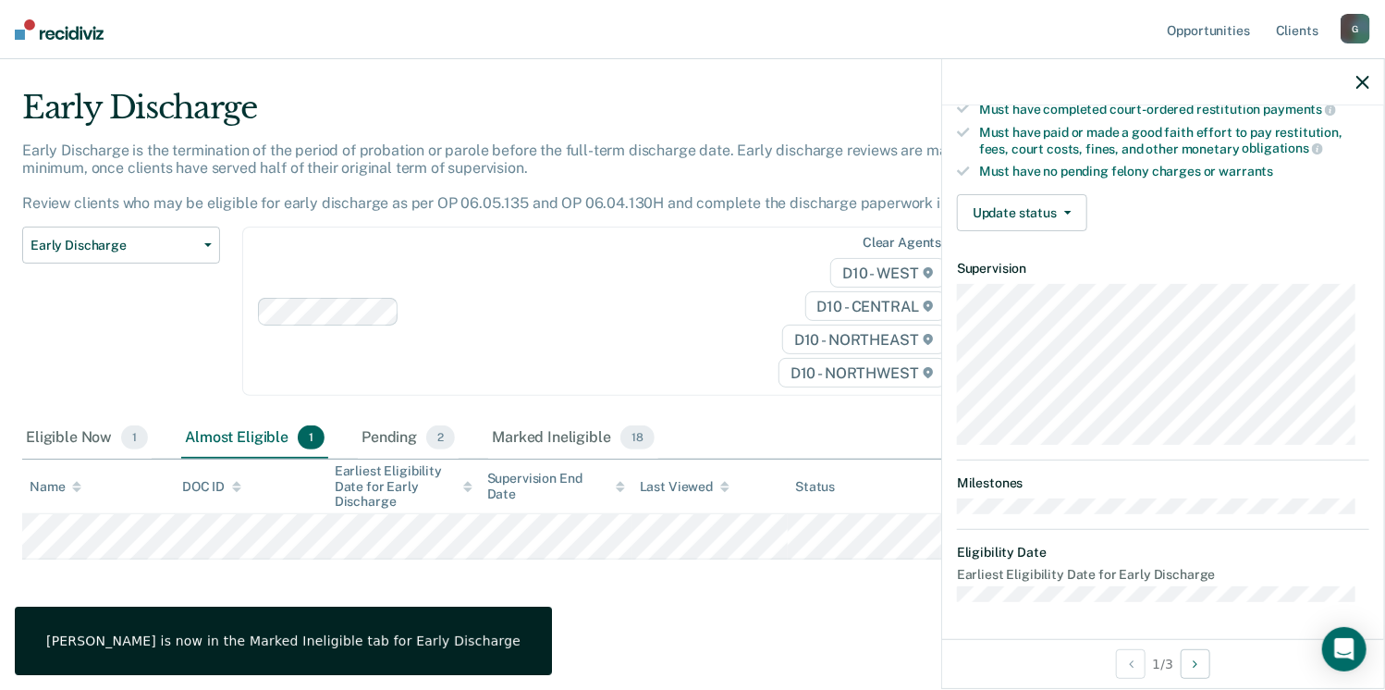
scroll to position [341, 0]
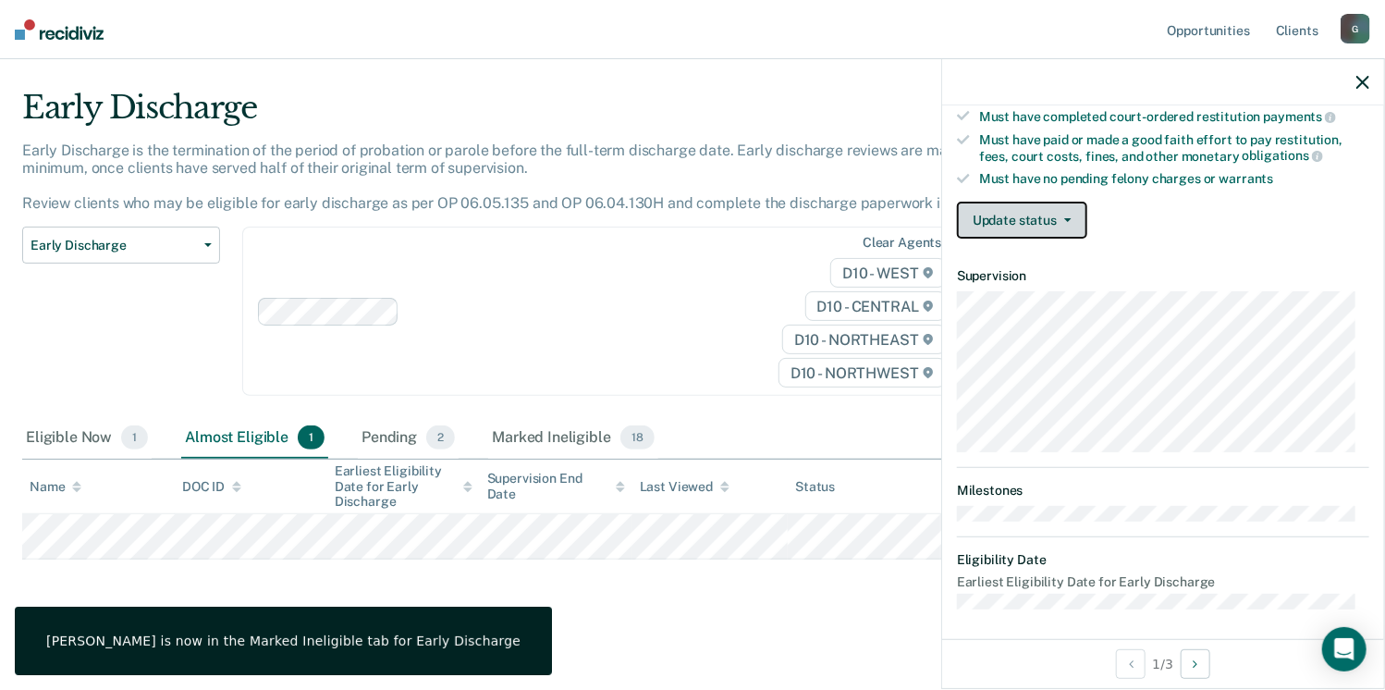
click at [1063, 210] on button "Update status" at bounding box center [1022, 220] width 130 height 37
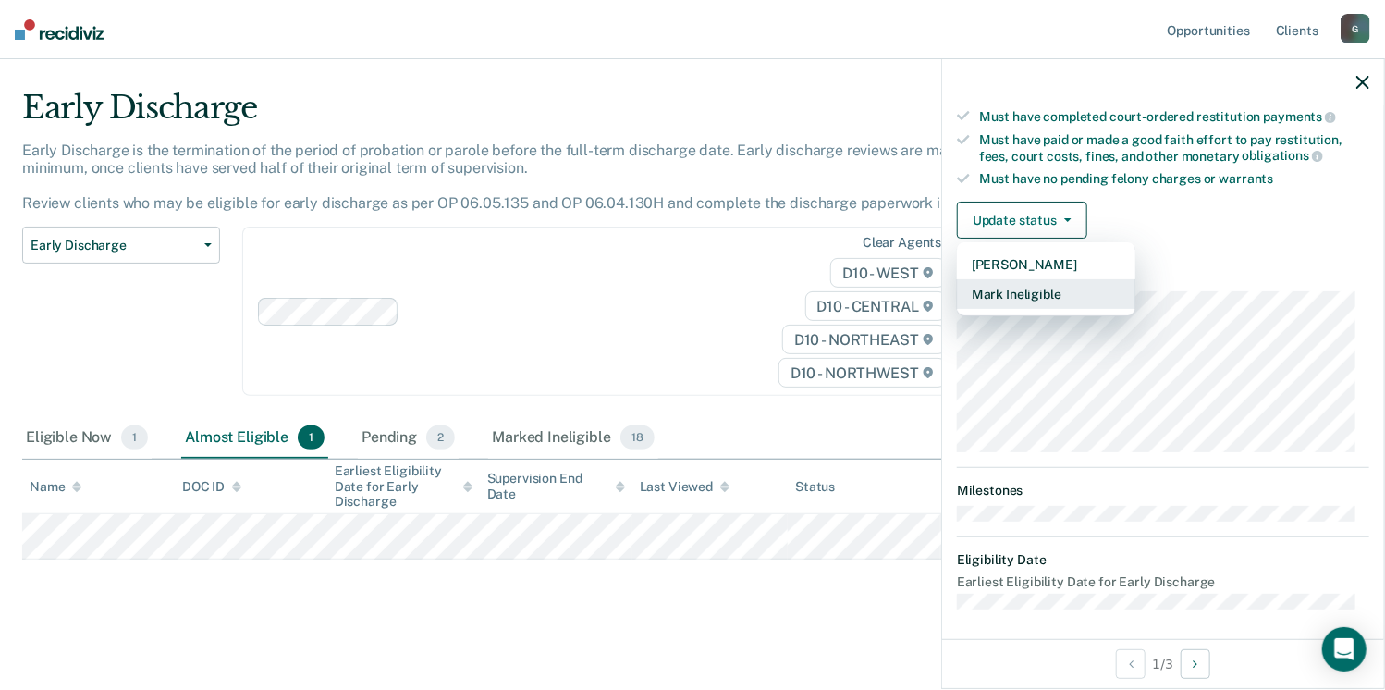
click at [1050, 288] on button "Mark Ineligible" at bounding box center [1046, 294] width 178 height 30
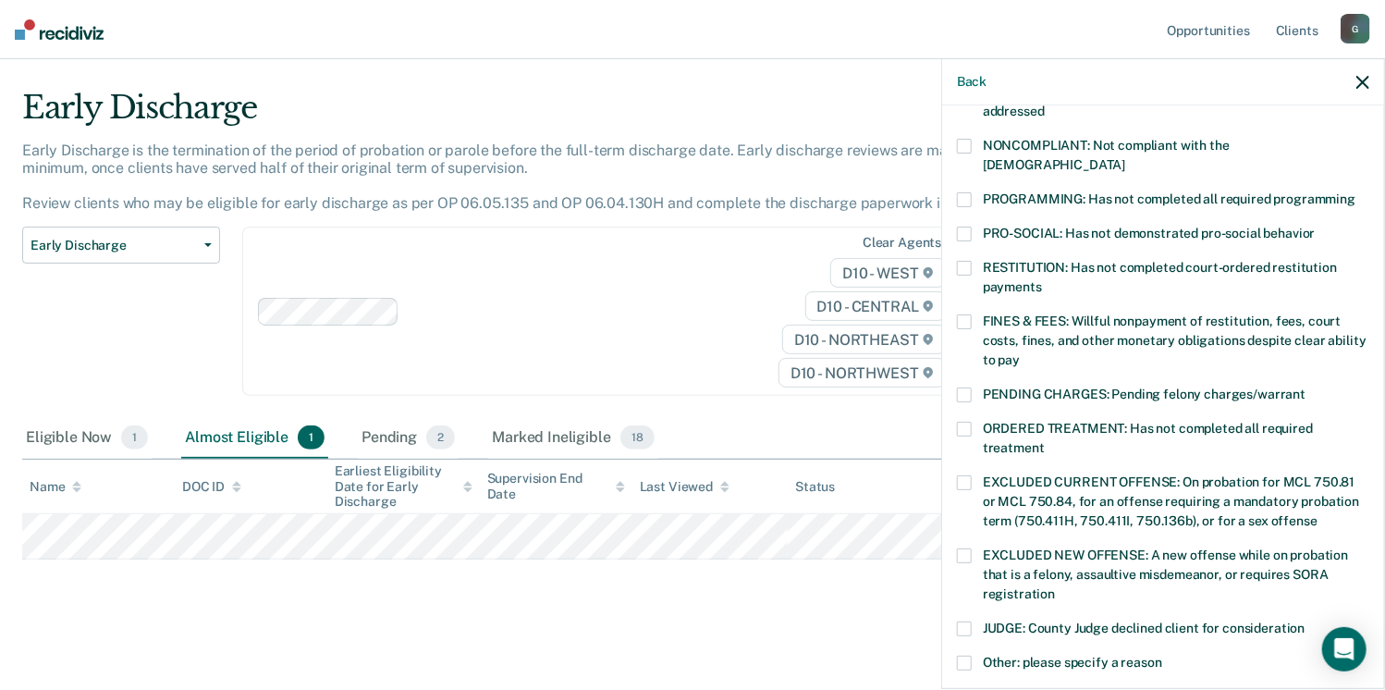
click at [968, 141] on span at bounding box center [964, 146] width 15 height 15
click at [1125, 158] on input "NONCOMPLIANT: Not compliant with the order of supervision" at bounding box center [1125, 158] width 0 height 0
click at [961, 192] on span at bounding box center [964, 199] width 15 height 15
click at [1355, 192] on input "PROGRAMMING: Has not completed all required programming" at bounding box center [1355, 192] width 0 height 0
click at [963, 314] on span at bounding box center [964, 321] width 15 height 15
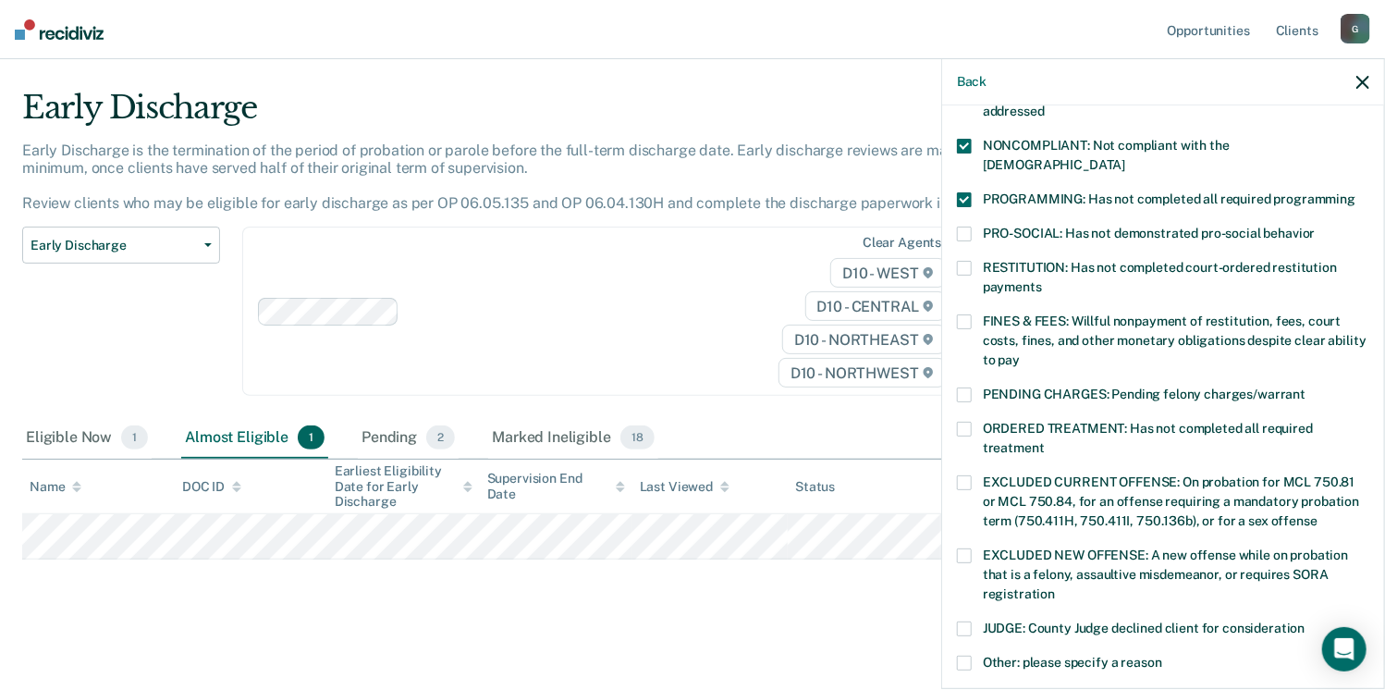
click at [1020, 353] on input "FINES & FEES: Willful nonpayment of restitution, fees, court costs, fines, and …" at bounding box center [1020, 353] width 0 height 0
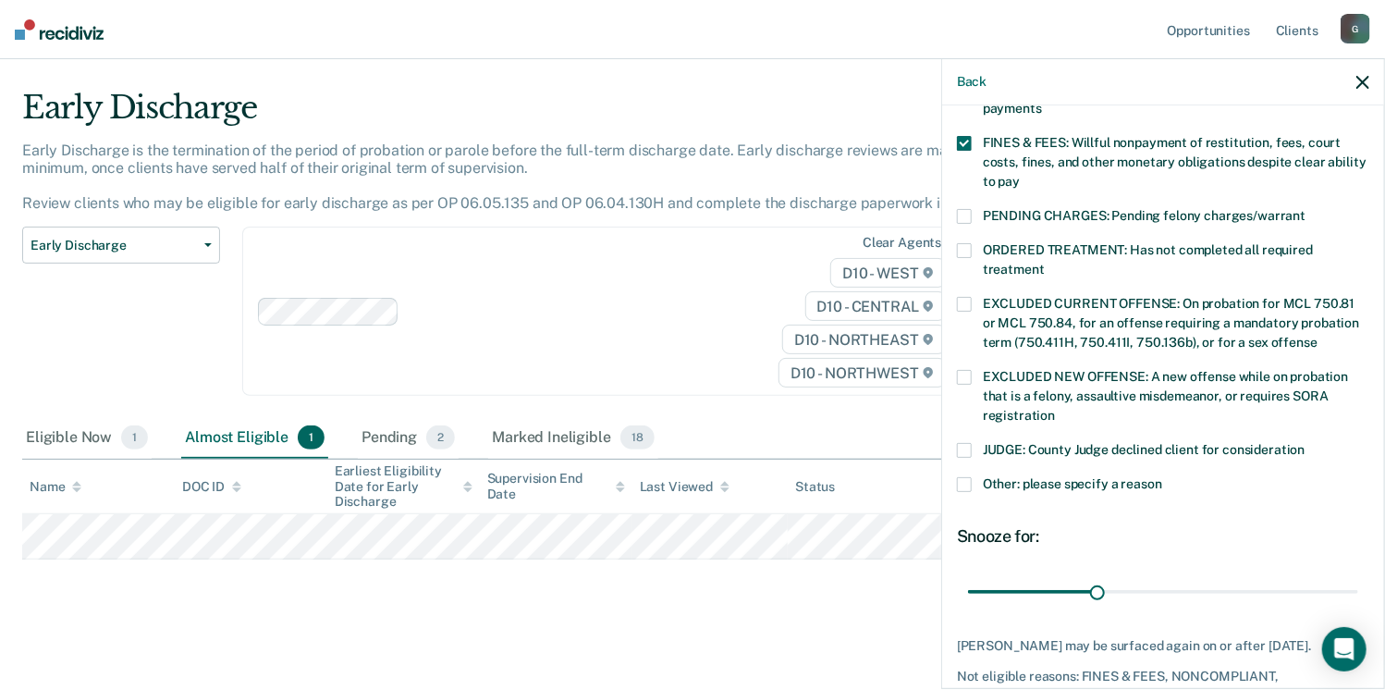
scroll to position [528, 0]
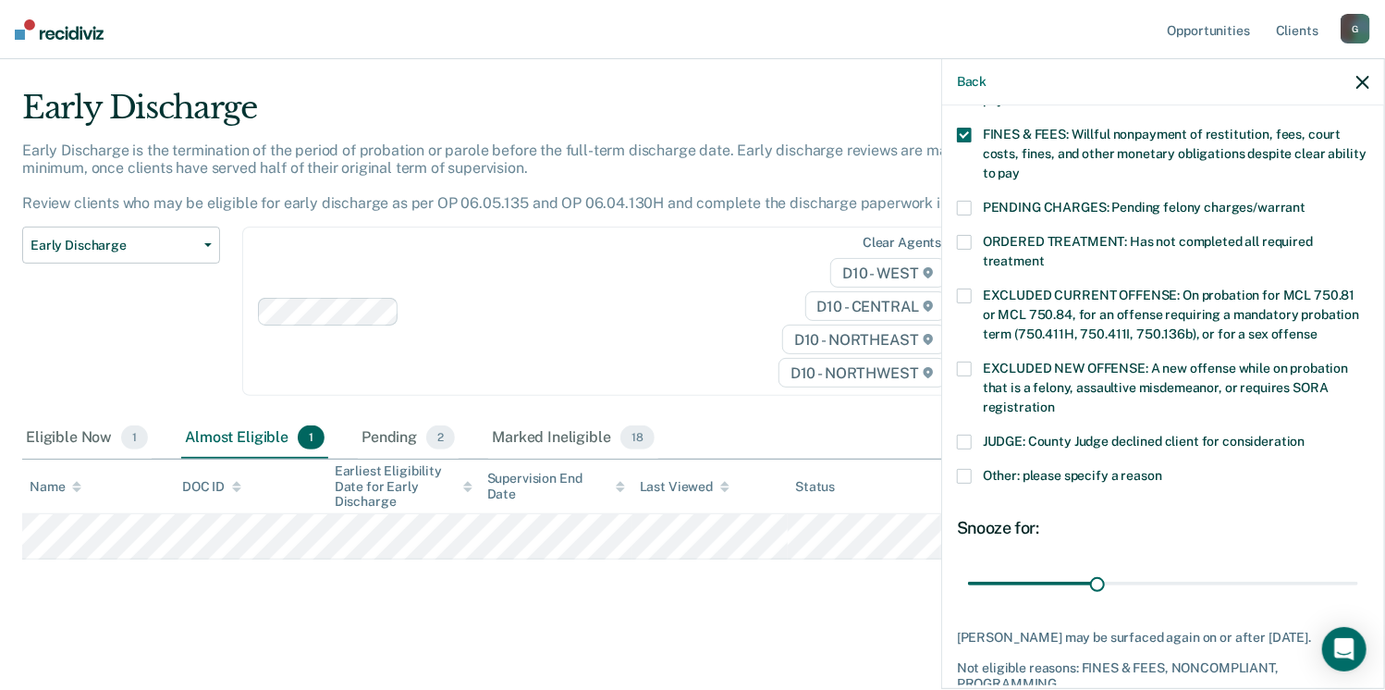
click at [960, 235] on span at bounding box center [964, 242] width 15 height 15
click at [1045, 254] on input "ORDERED TREATMENT: Has not completed all required treatment" at bounding box center [1045, 254] width 0 height 0
drag, startPoint x: 1095, startPoint y: 559, endPoint x: 1413, endPoint y: 570, distance: 318.2
type input "90"
click at [1358, 570] on input "range" at bounding box center [1163, 584] width 390 height 32
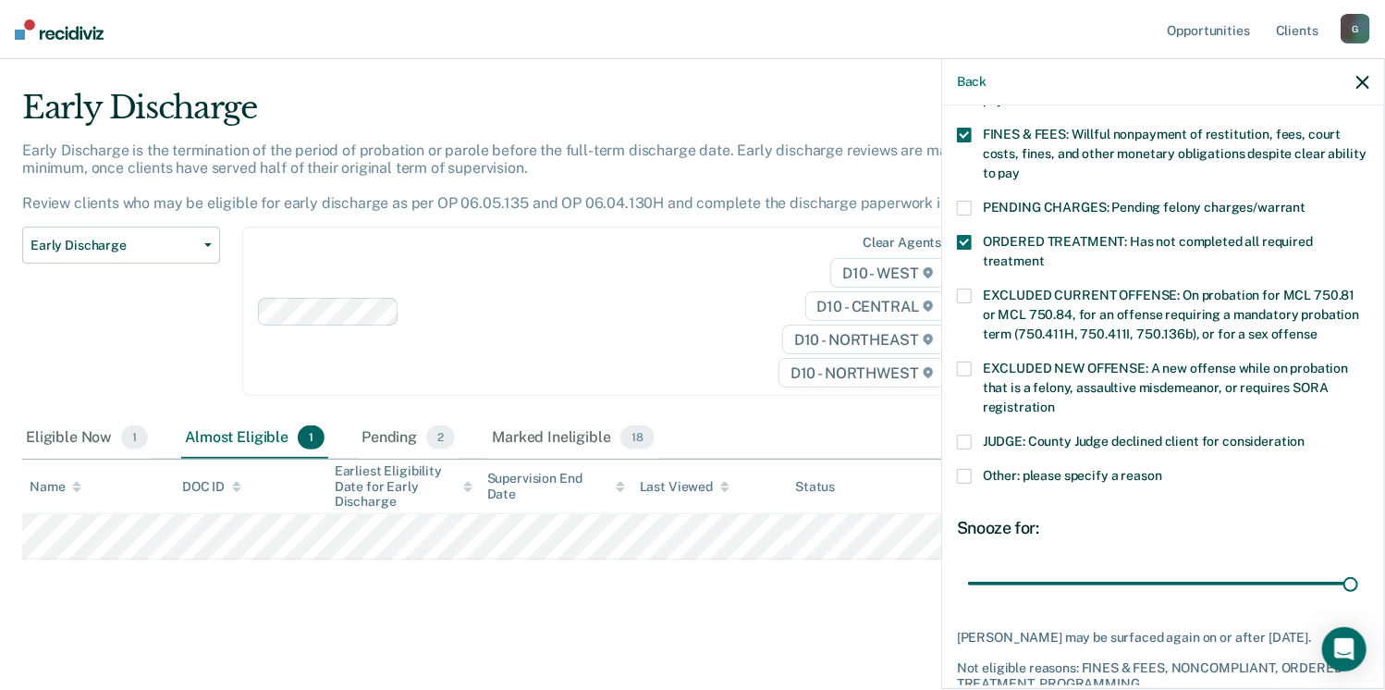
scroll to position [614, 0]
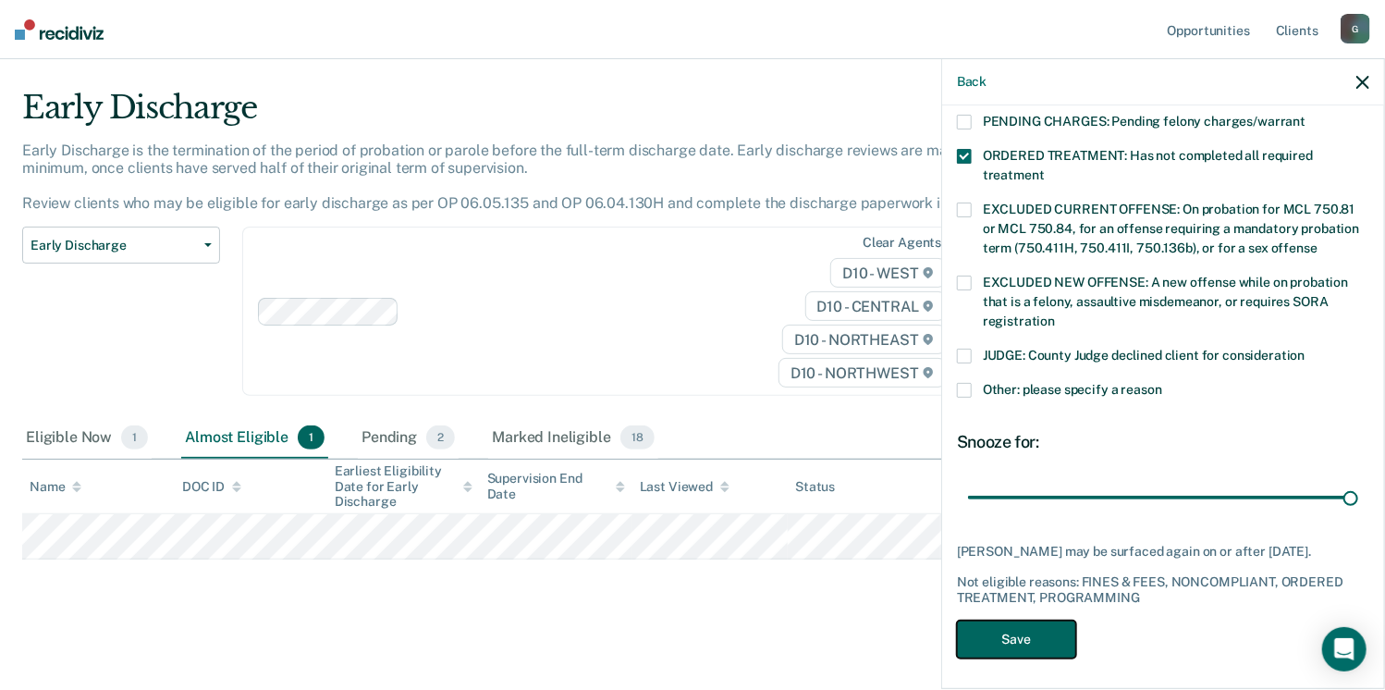
click at [1015, 642] on button "Save" at bounding box center [1016, 639] width 119 height 38
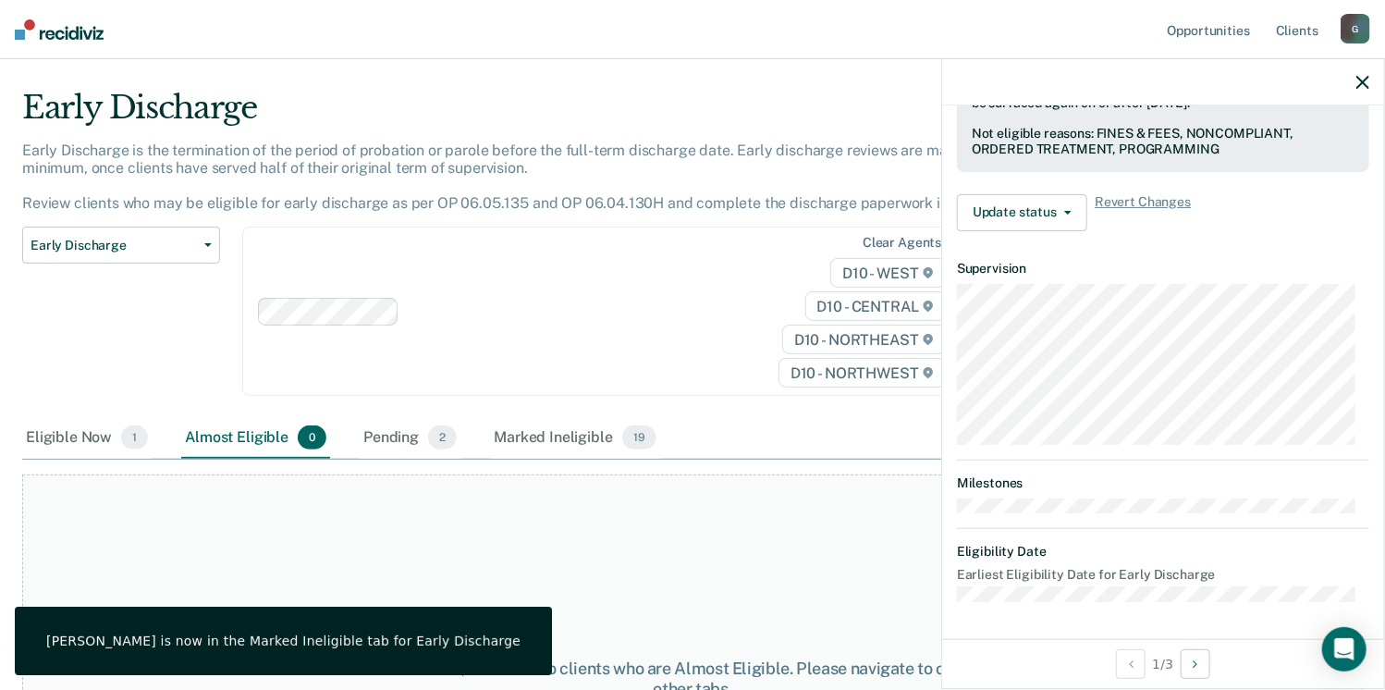
scroll to position [494, 0]
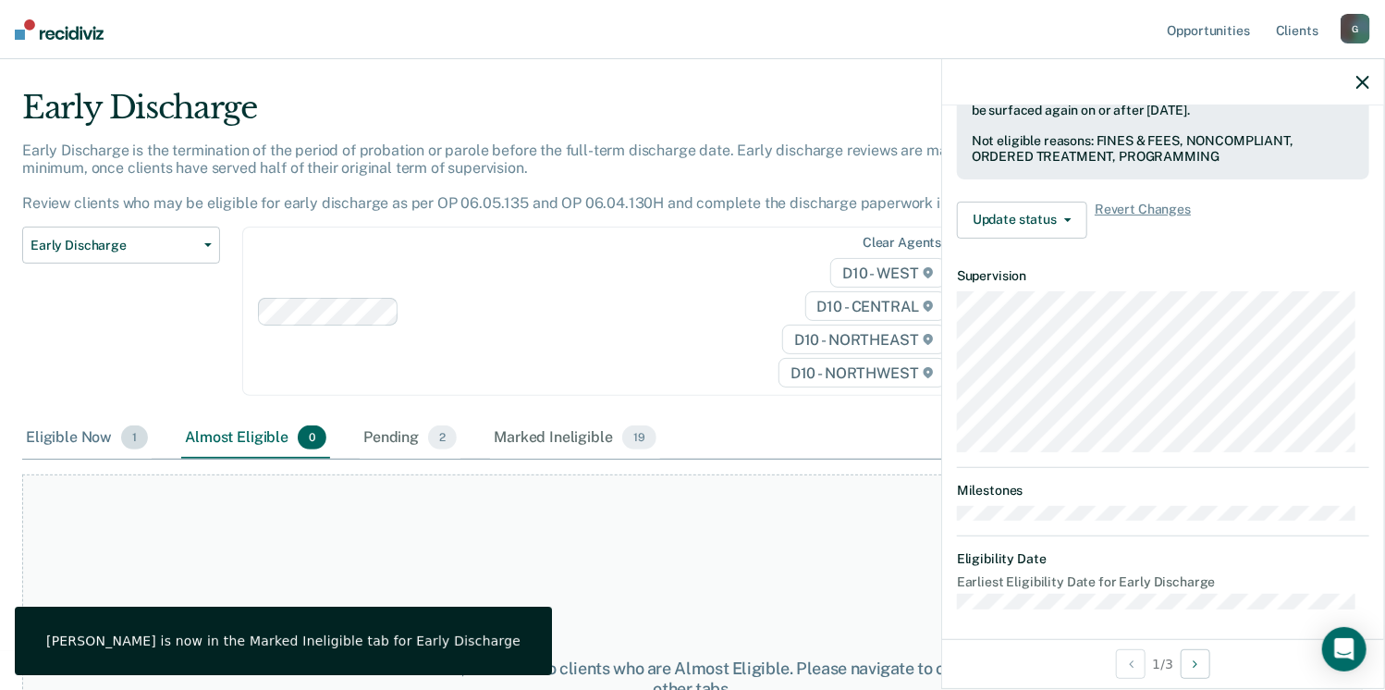
click at [78, 432] on div "Eligible Now 1" at bounding box center [86, 438] width 129 height 41
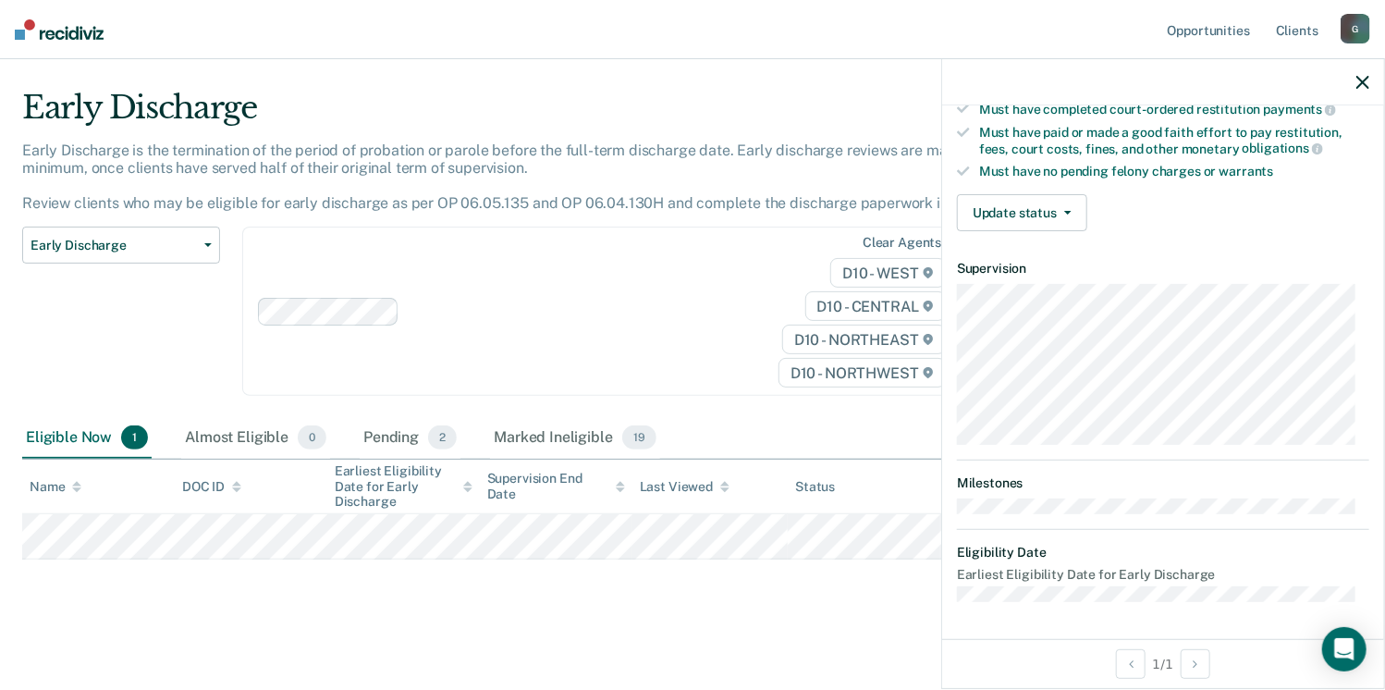
scroll to position [341, 0]
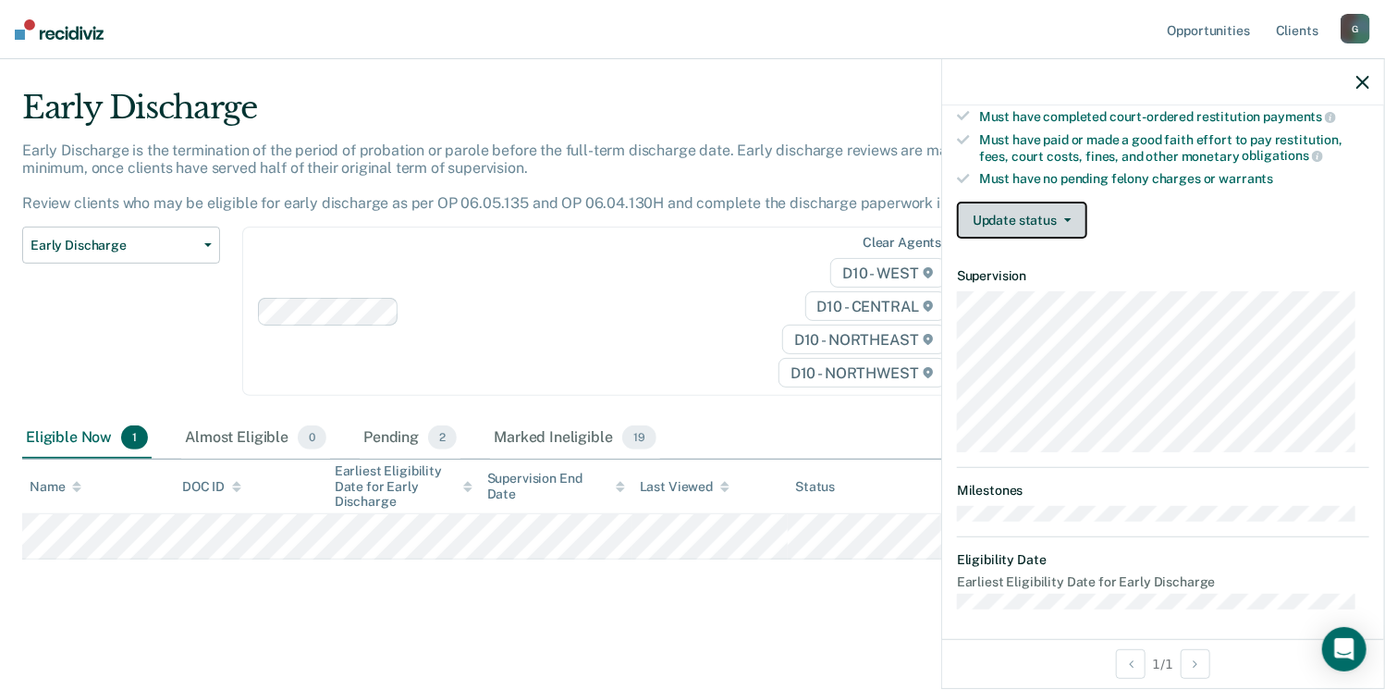
click at [1047, 223] on button "Update status" at bounding box center [1022, 220] width 130 height 37
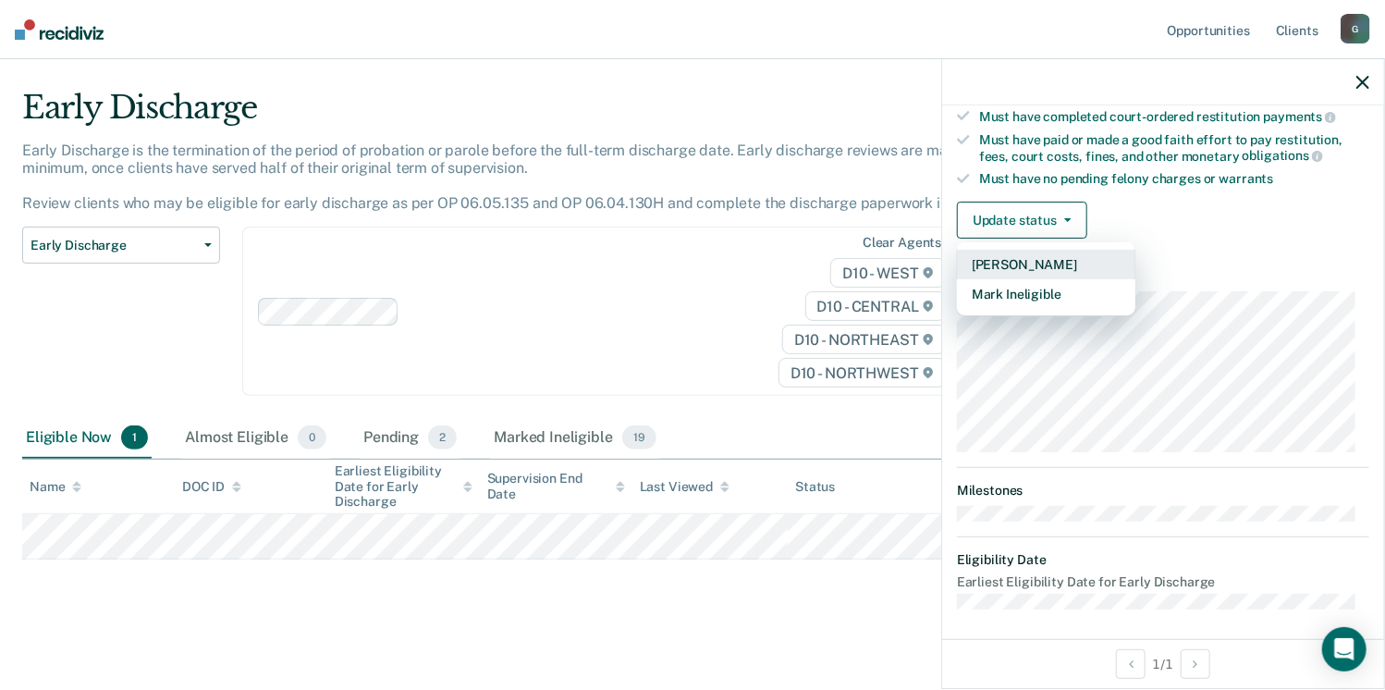
click at [1045, 262] on button "Mark Pending" at bounding box center [1046, 265] width 178 height 30
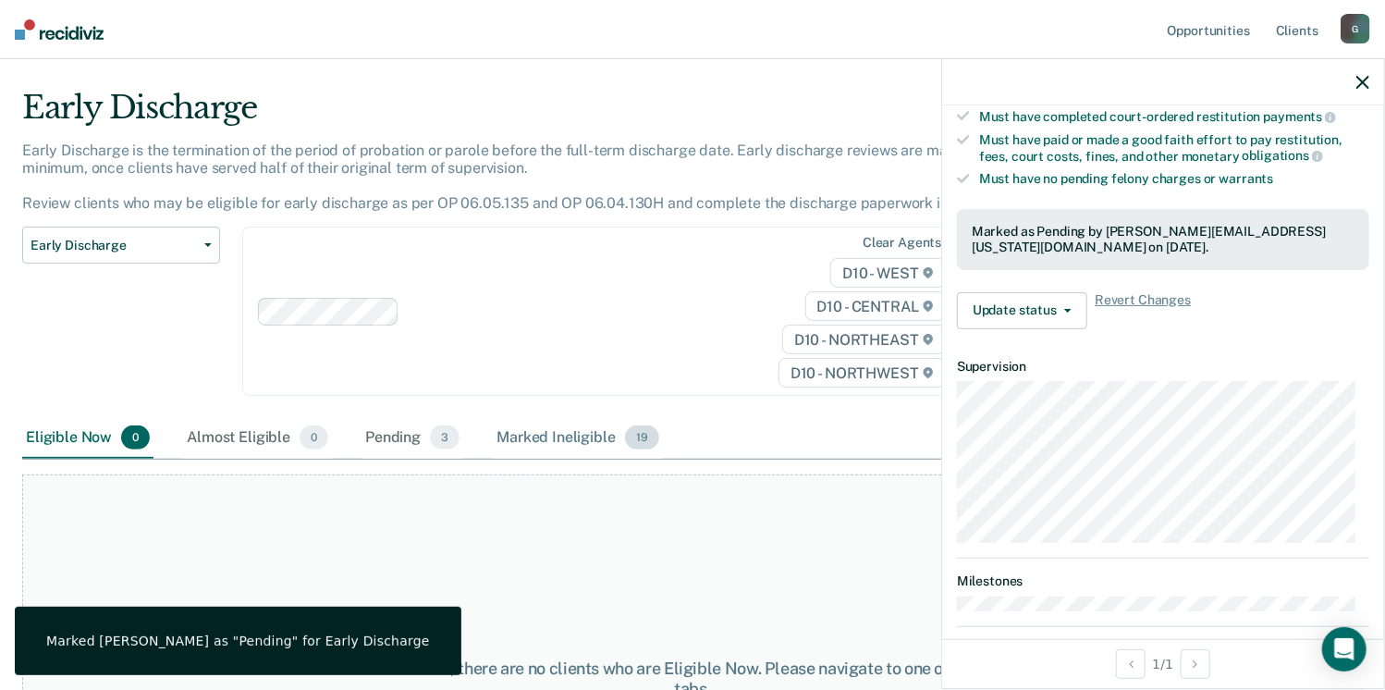
click at [530, 443] on div "Marked Ineligible 19" at bounding box center [577, 438] width 169 height 41
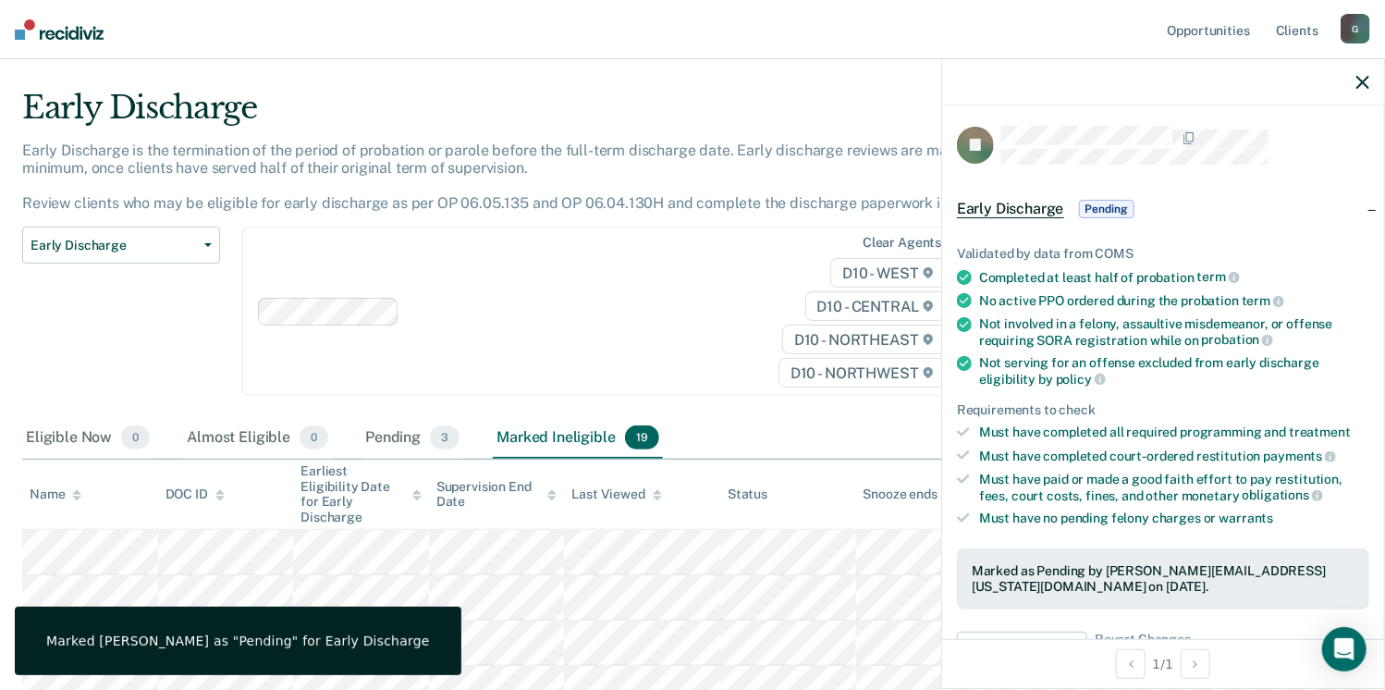
scroll to position [0, 0]
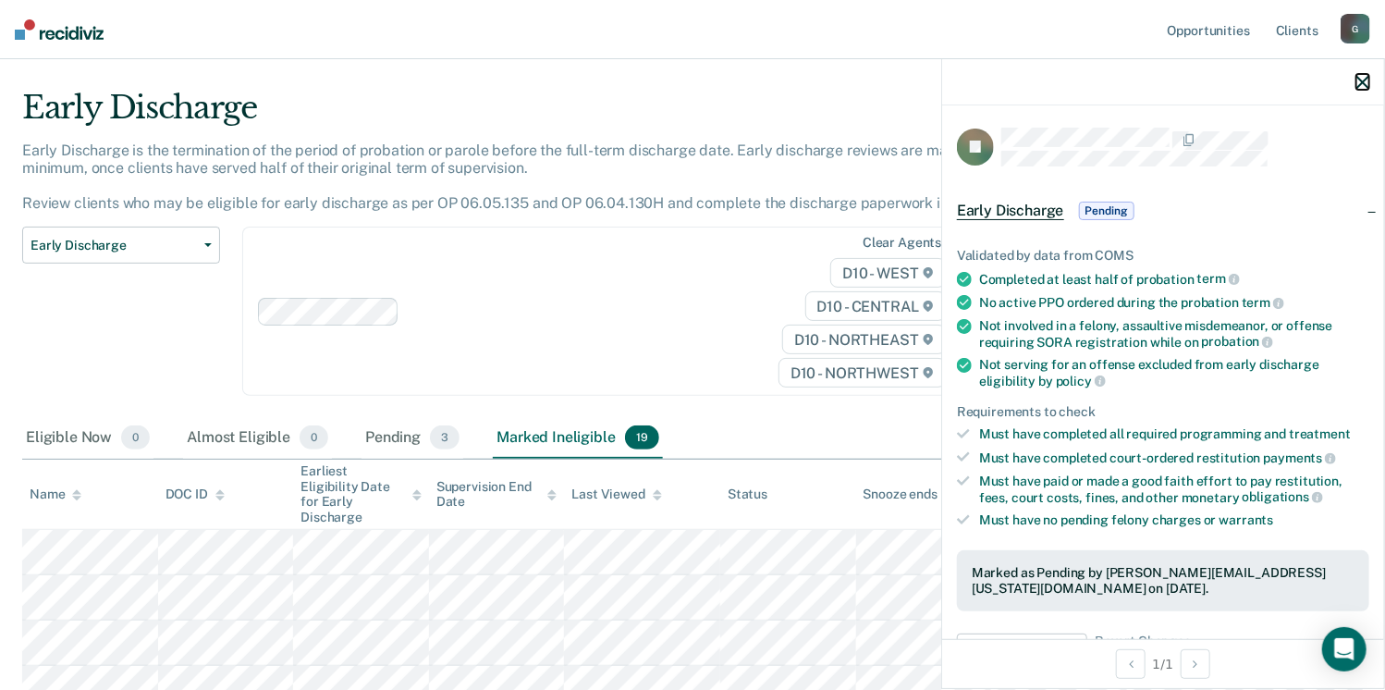
click at [1366, 82] on icon "button" at bounding box center [1362, 82] width 13 height 13
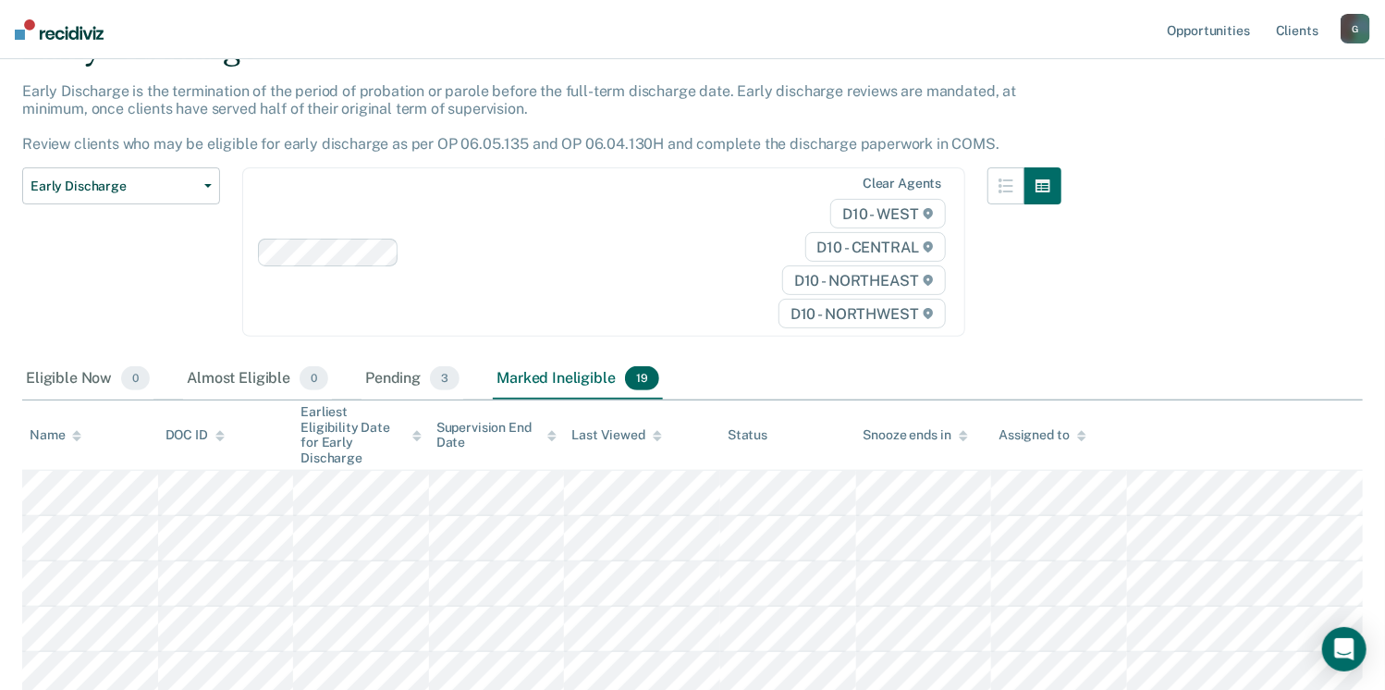
scroll to position [94, 0]
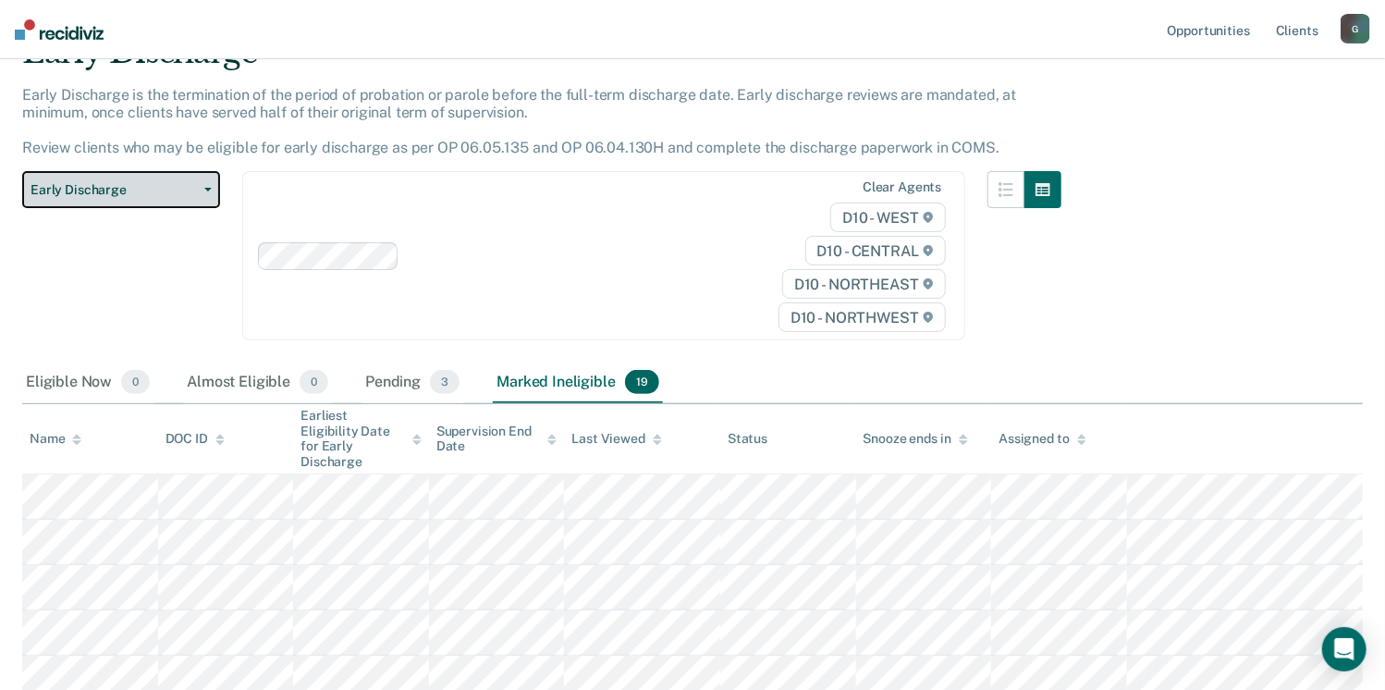
click at [104, 192] on span "Early Discharge" at bounding box center [114, 190] width 166 height 16
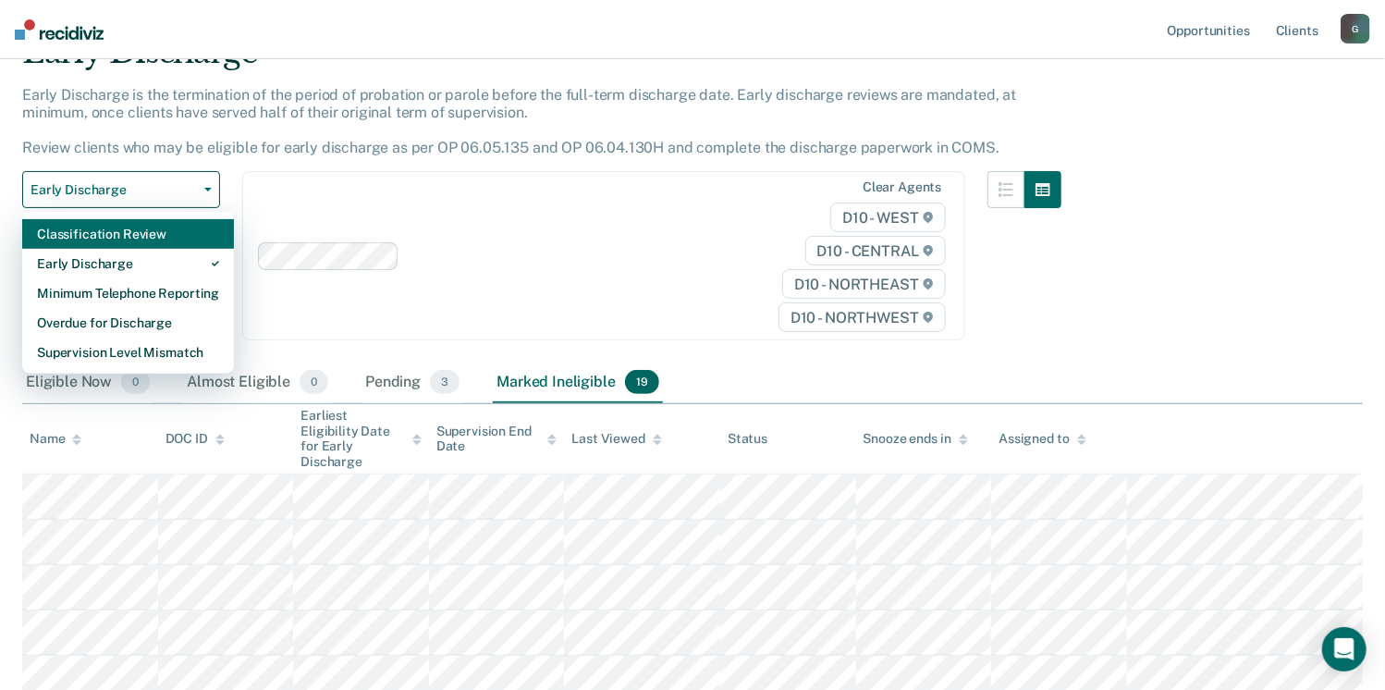
click at [102, 244] on div "Classification Review" at bounding box center [128, 234] width 182 height 30
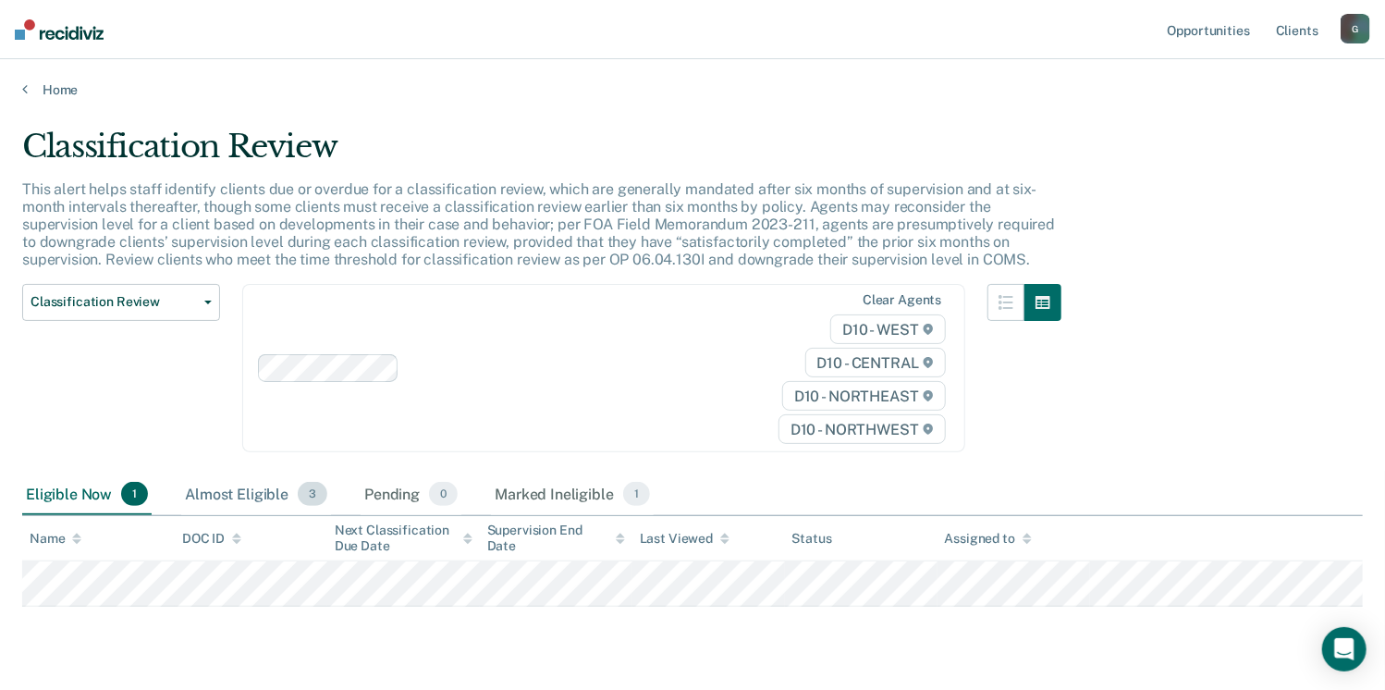
click at [219, 493] on div "Almost Eligible 3" at bounding box center [256, 494] width 150 height 41
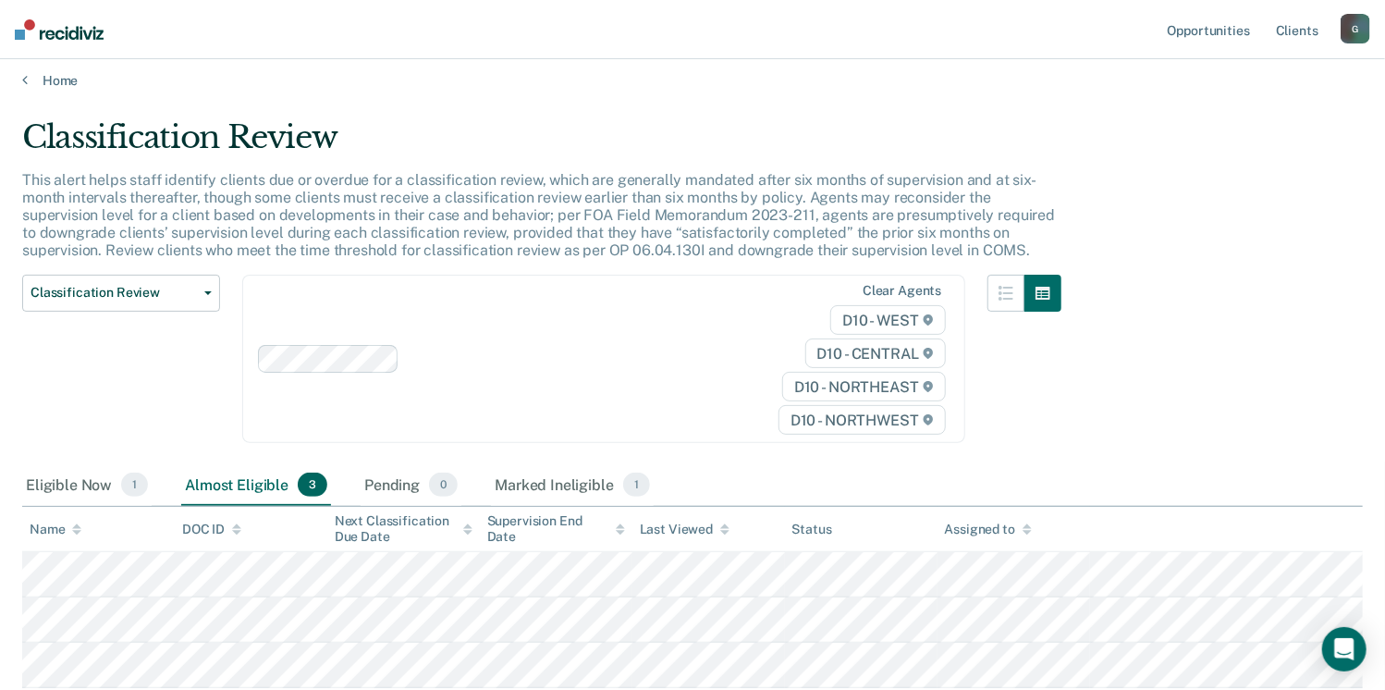
scroll to position [138, 0]
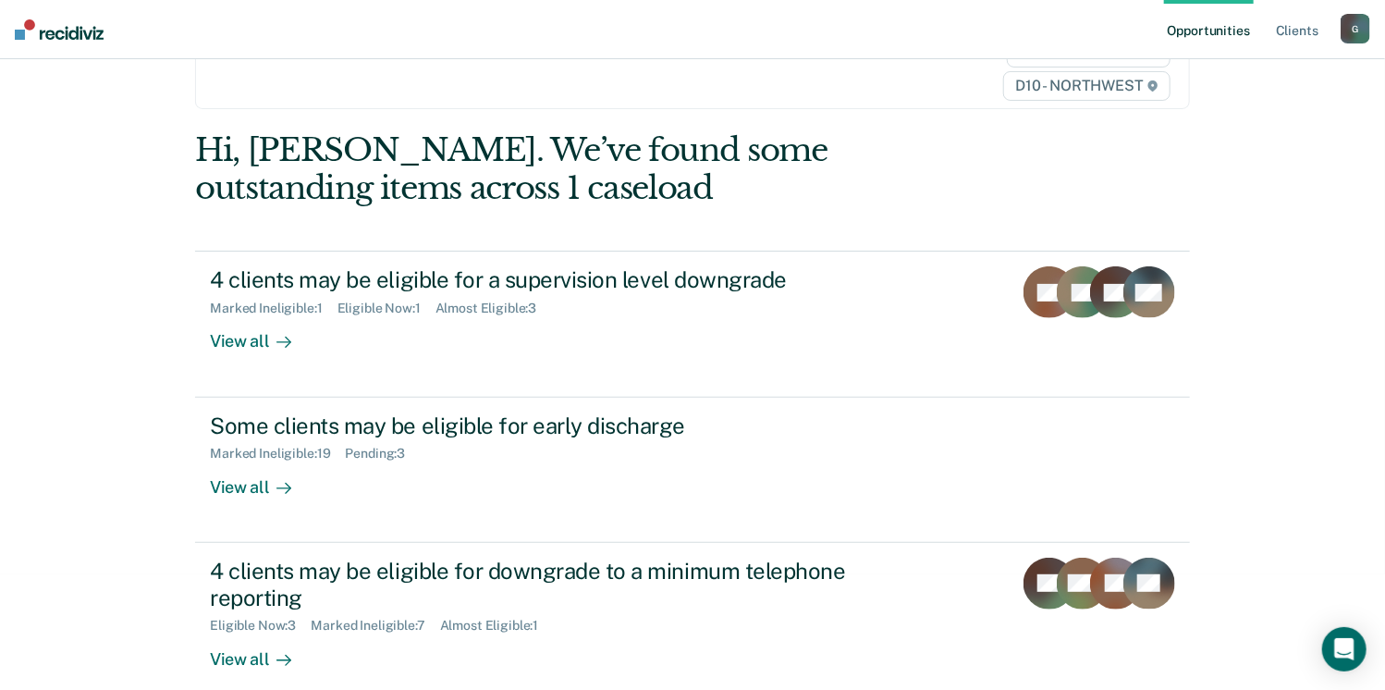
scroll to position [139, 0]
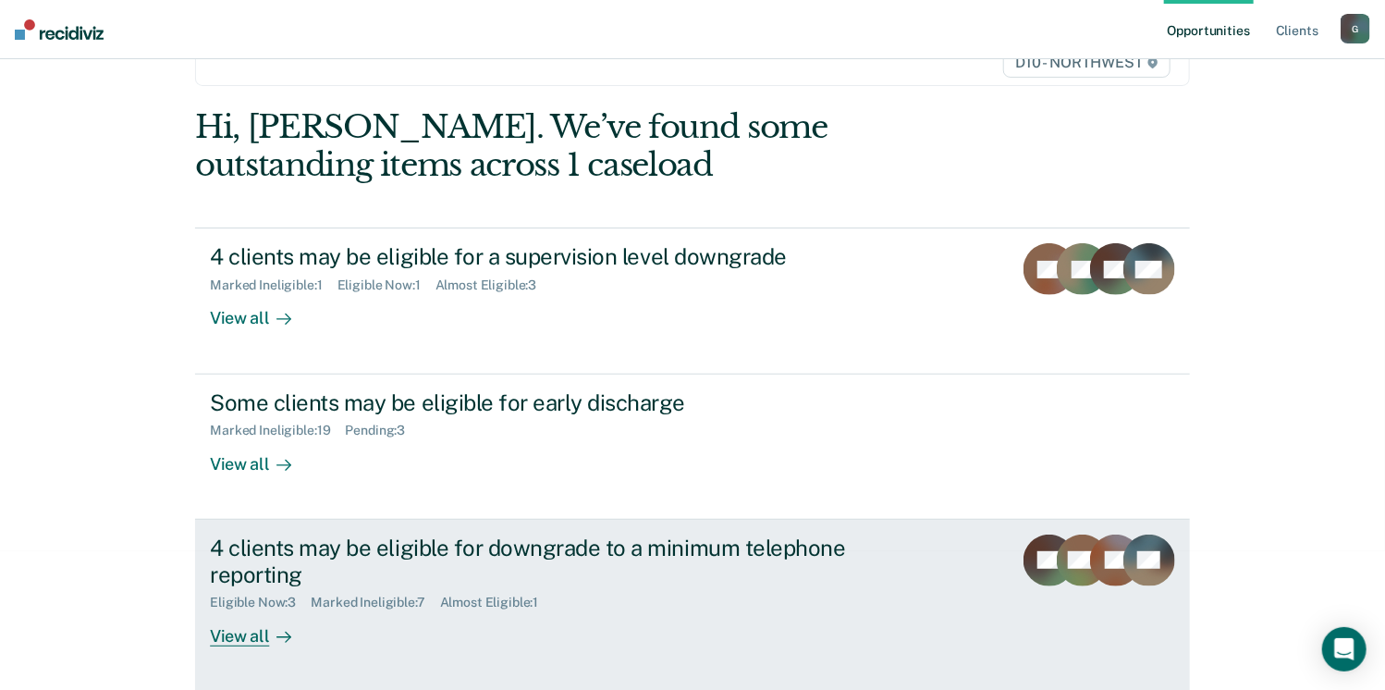
click at [235, 635] on div "View all" at bounding box center [262, 628] width 104 height 36
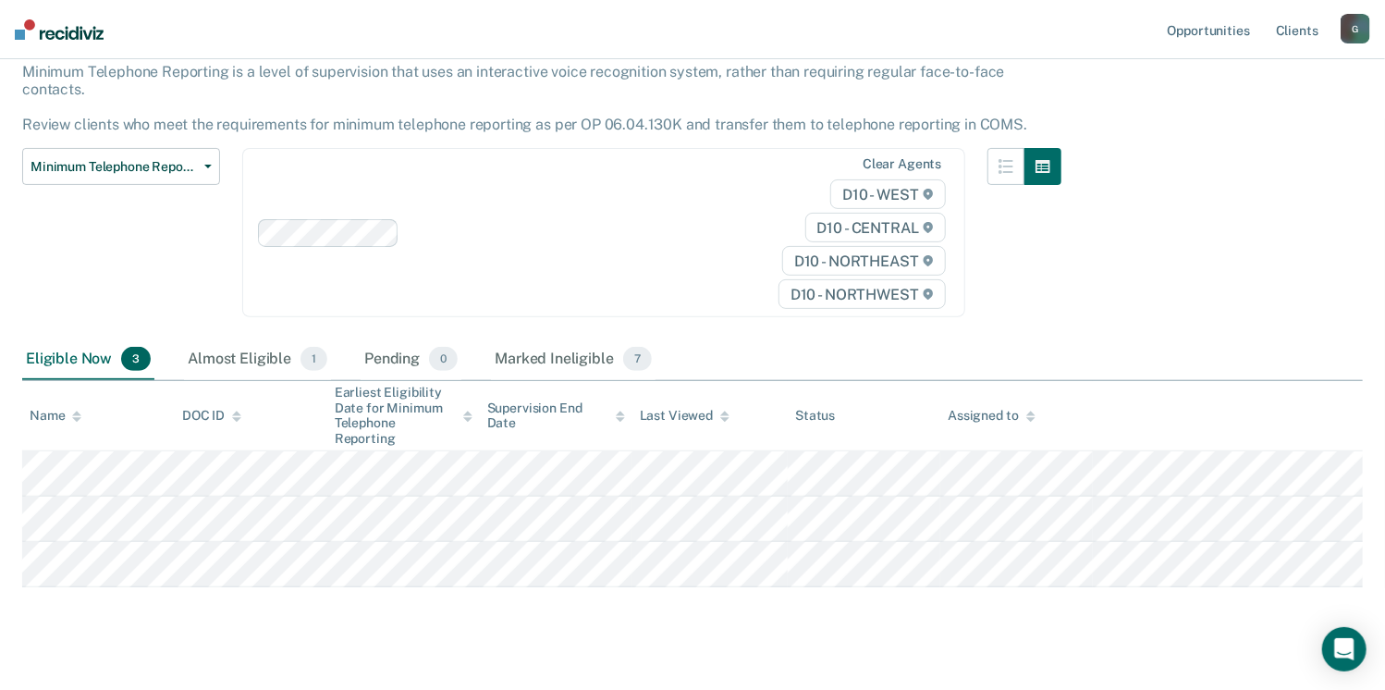
scroll to position [128, 0]
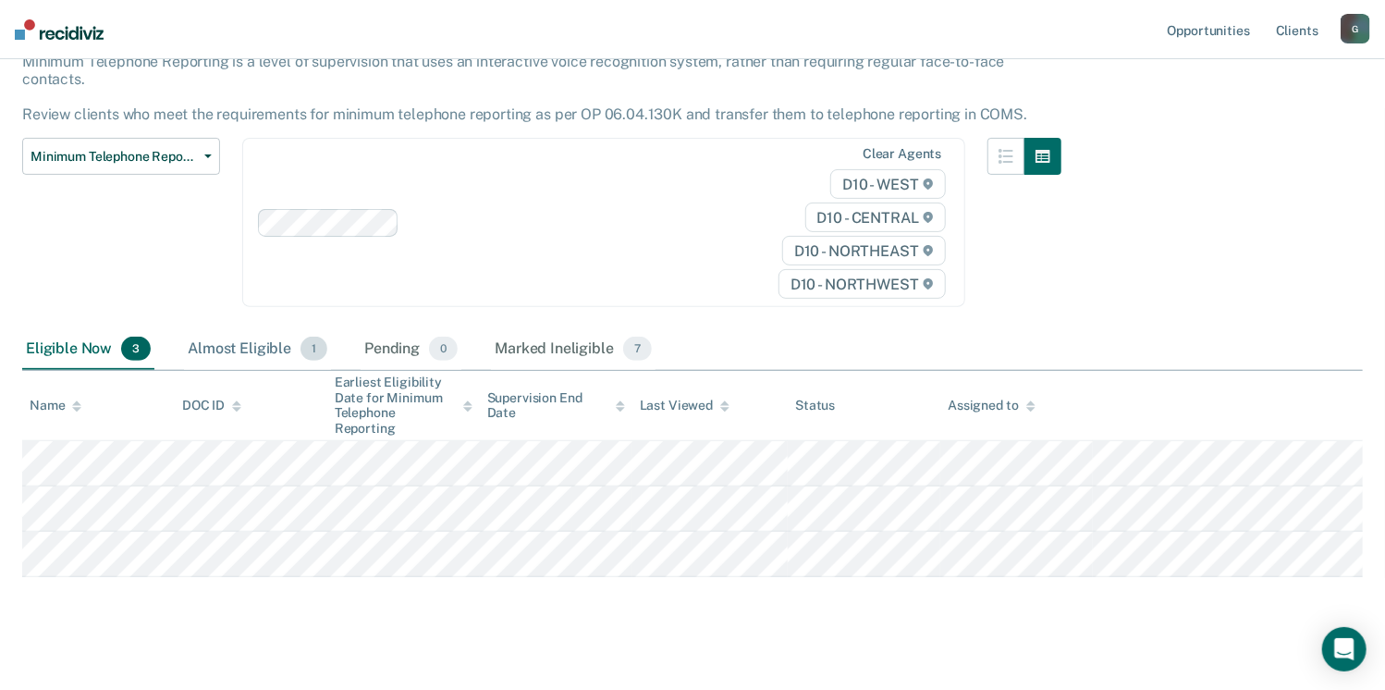
click at [250, 345] on div "Almost Eligible 1" at bounding box center [257, 349] width 147 height 41
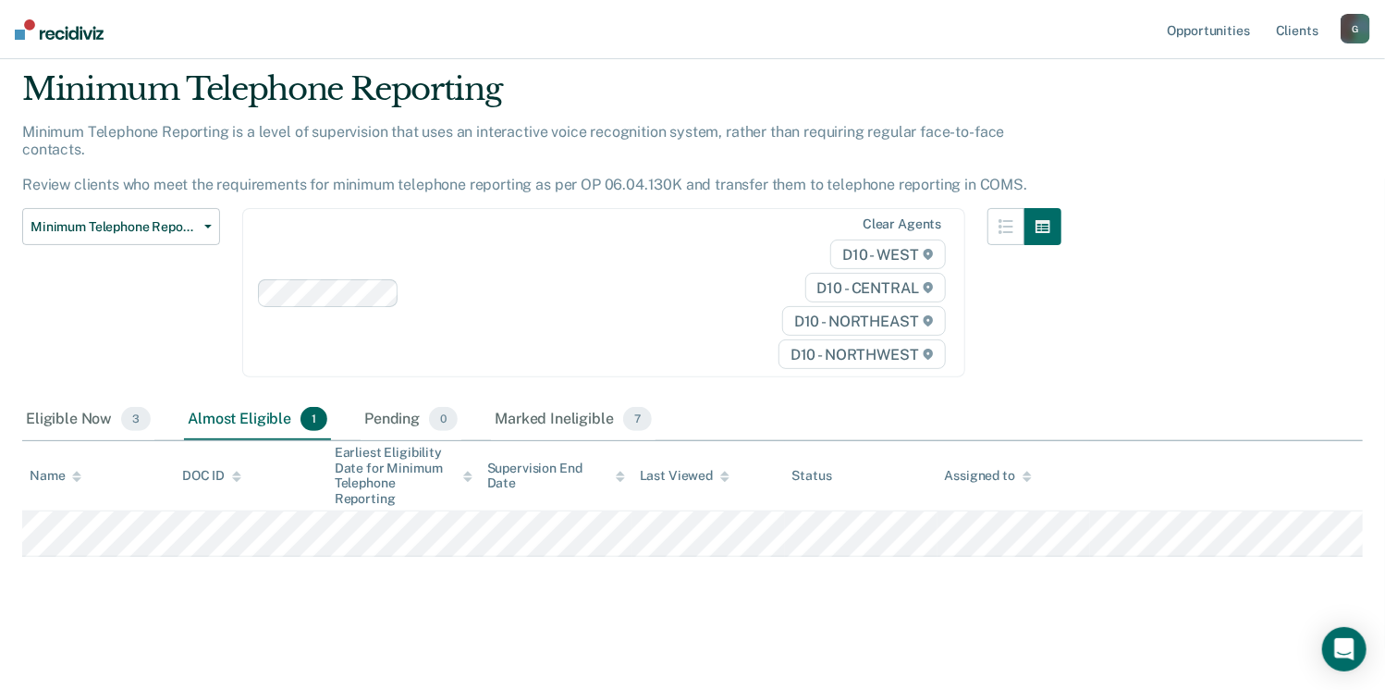
scroll to position [37, 0]
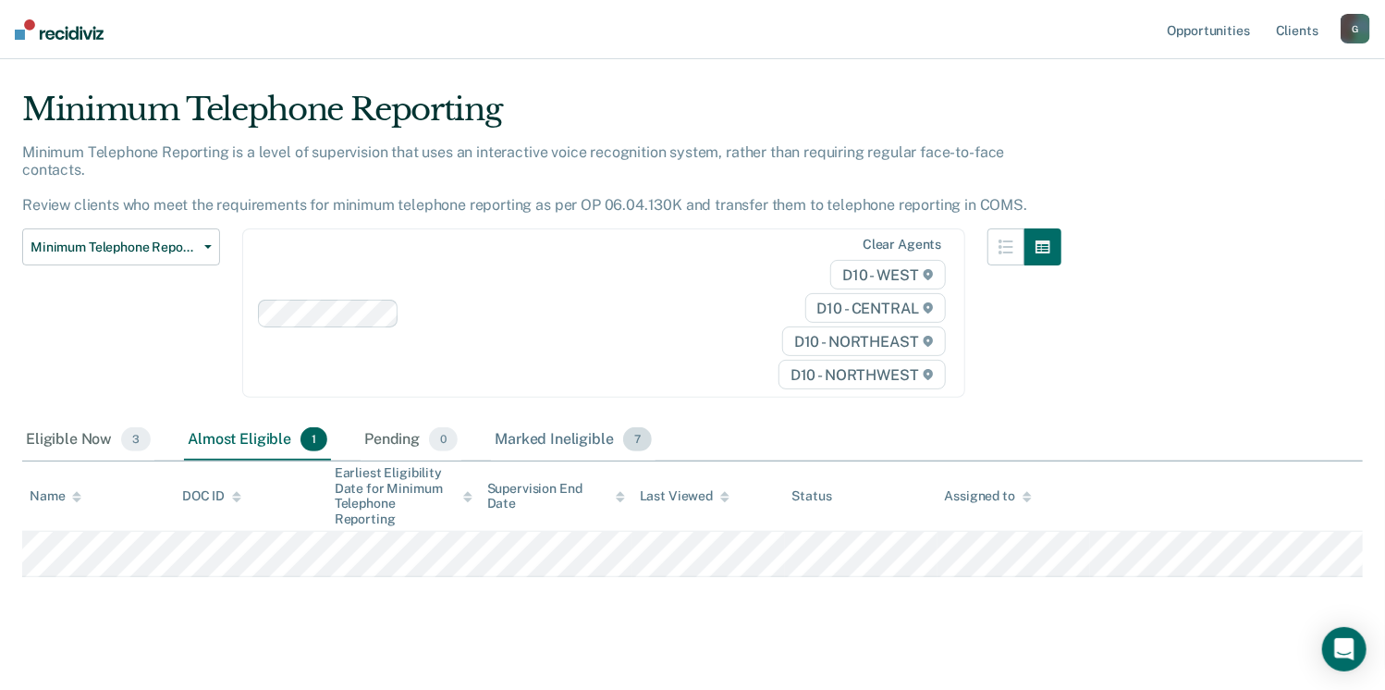
click at [544, 420] on div "Marked Ineligible 7" at bounding box center [573, 440] width 165 height 41
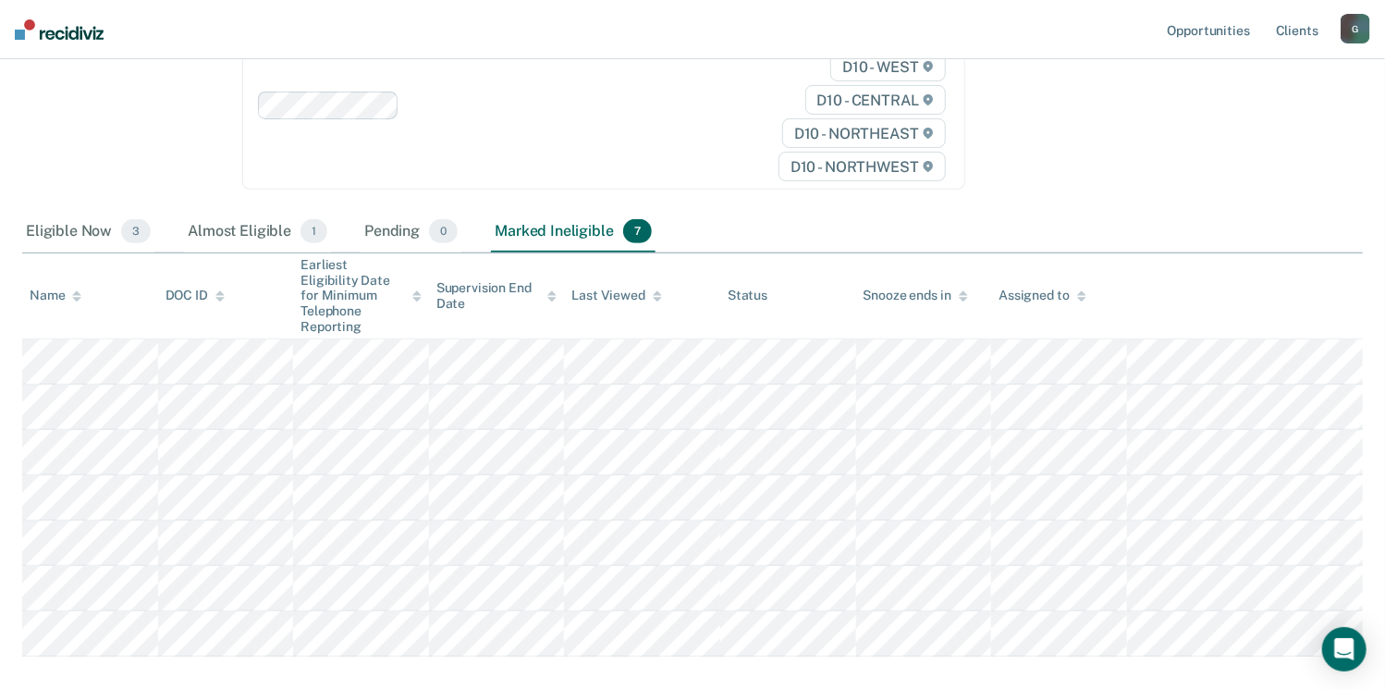
scroll to position [324, 0]
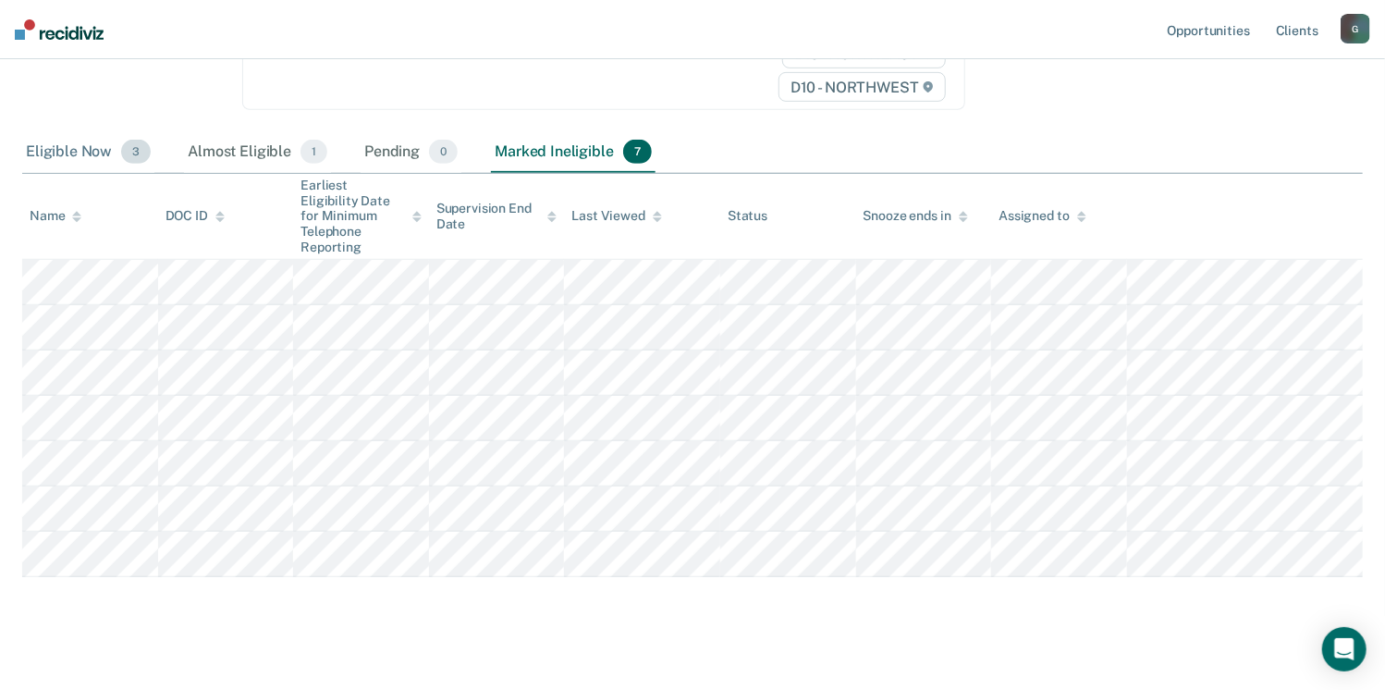
click at [67, 136] on div "Eligible Now 3" at bounding box center [88, 152] width 132 height 41
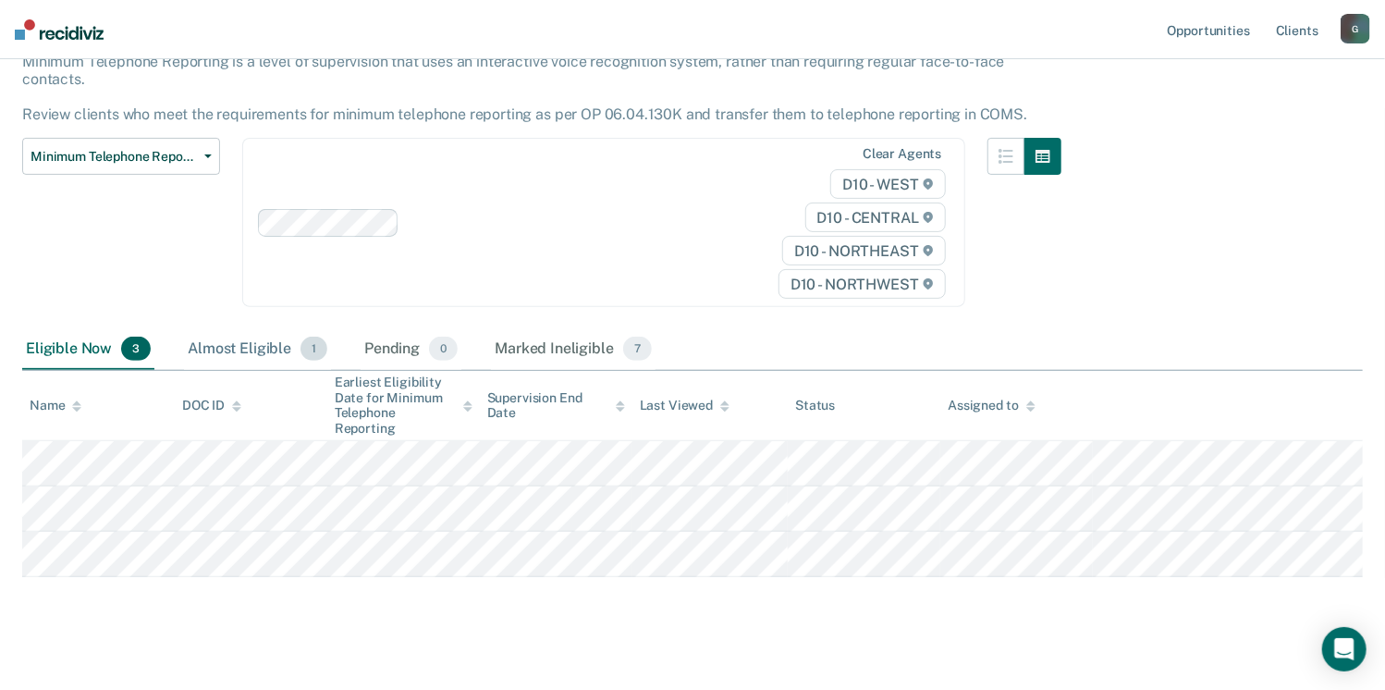
click at [232, 336] on div "Almost Eligible 1" at bounding box center [257, 349] width 147 height 41
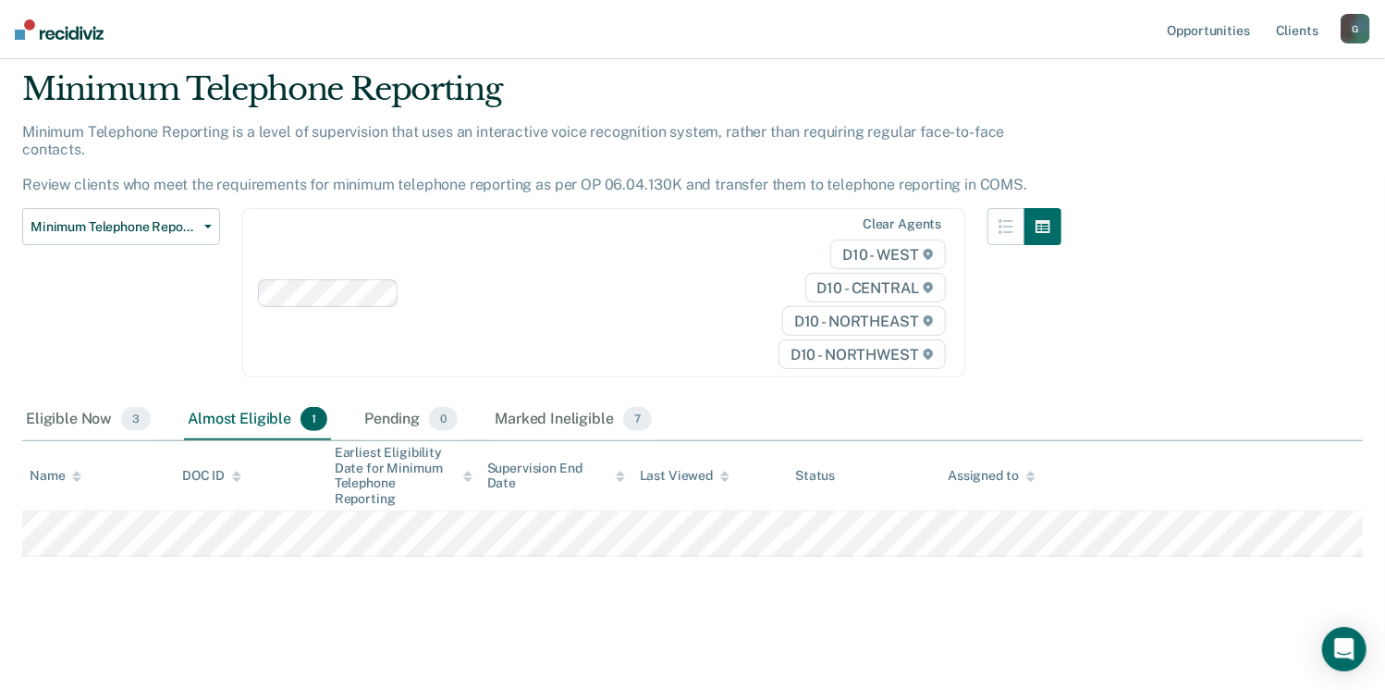
scroll to position [37, 0]
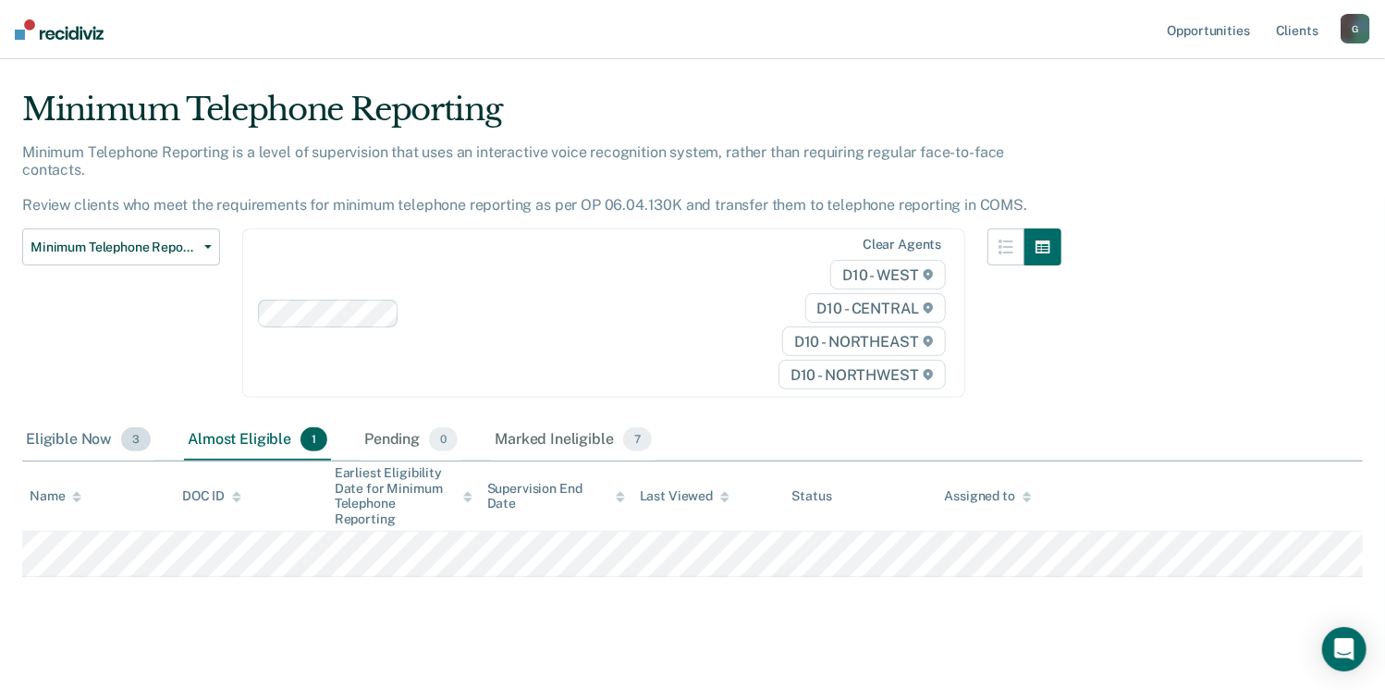
click at [46, 430] on div "Eligible Now 3" at bounding box center [88, 440] width 132 height 41
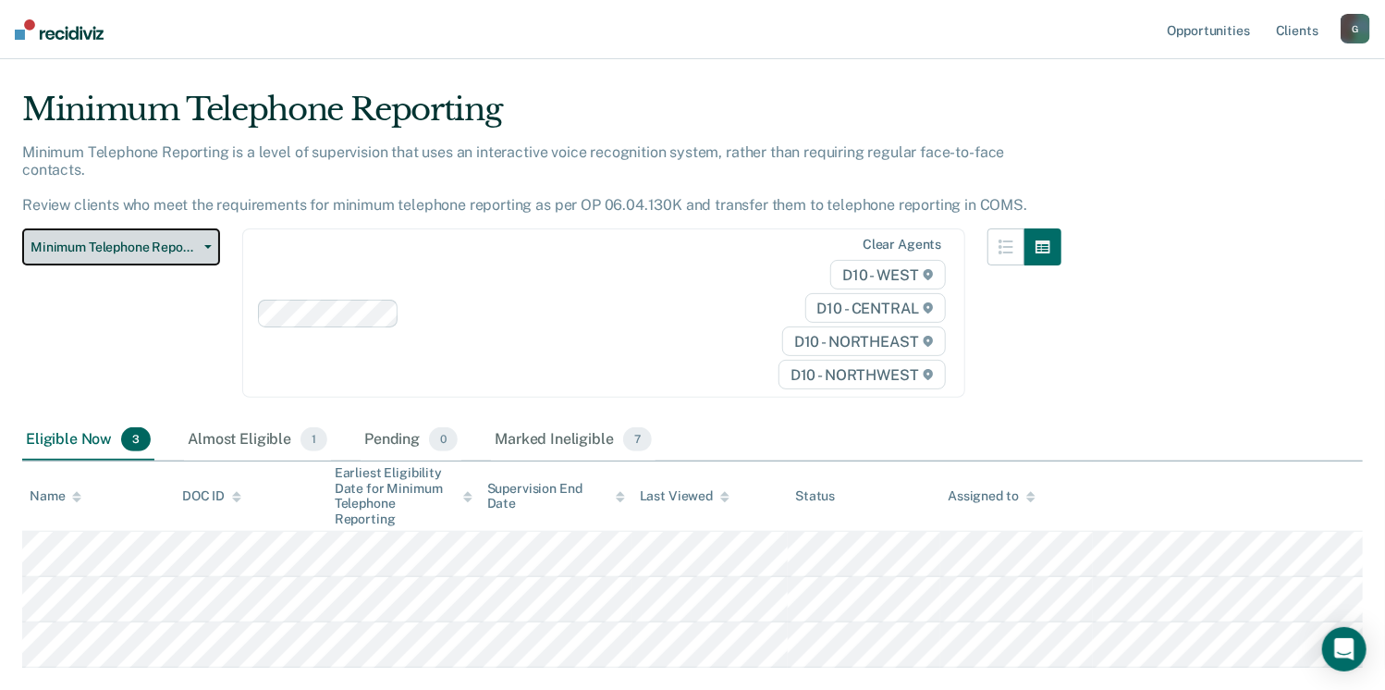
click at [104, 239] on span "Minimum Telephone Reporting" at bounding box center [114, 247] width 166 height 16
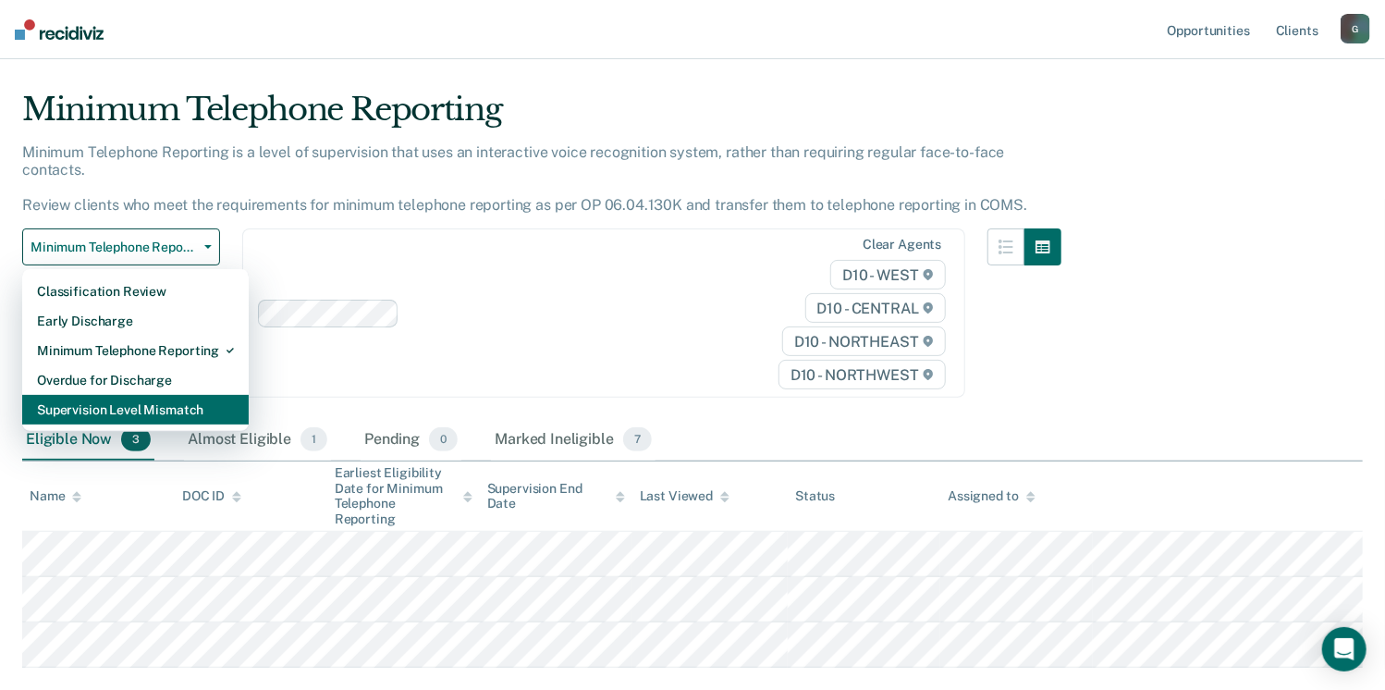
click at [87, 397] on div "Supervision Level Mismatch" at bounding box center [135, 410] width 197 height 30
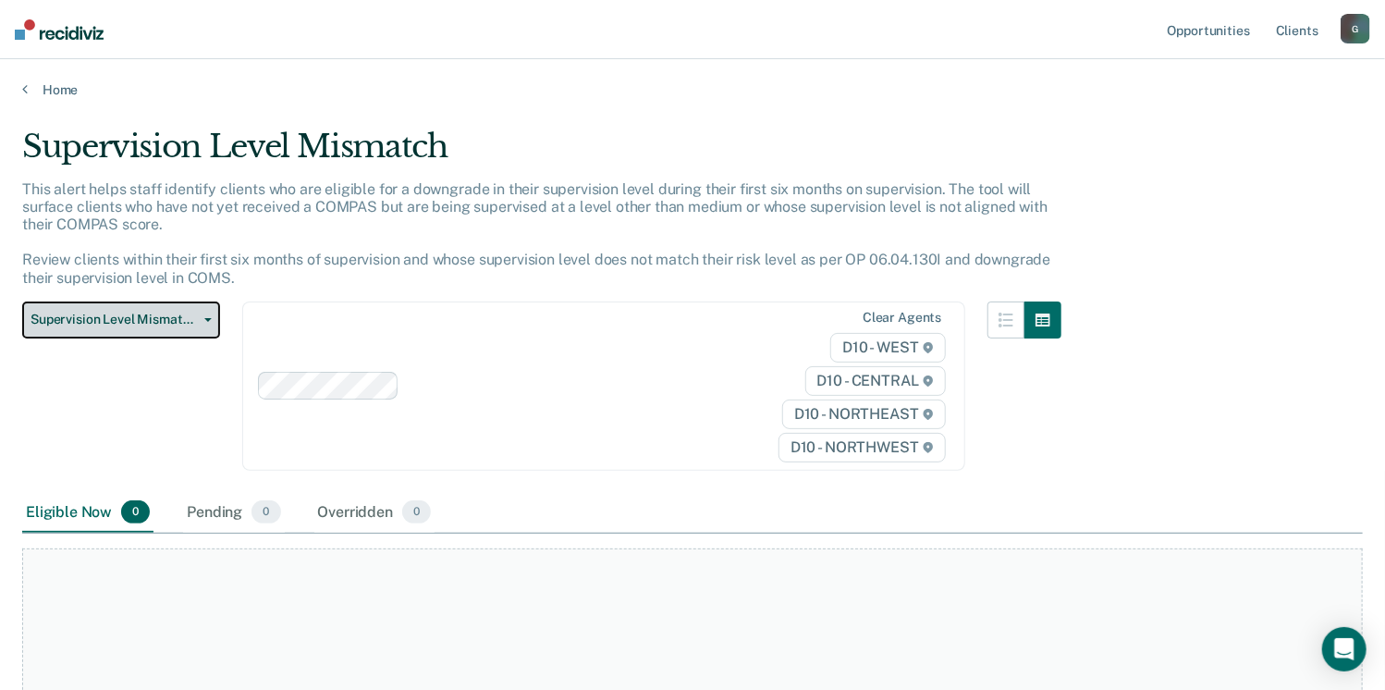
click at [102, 313] on span "Supervision Level Mismatch" at bounding box center [114, 320] width 166 height 16
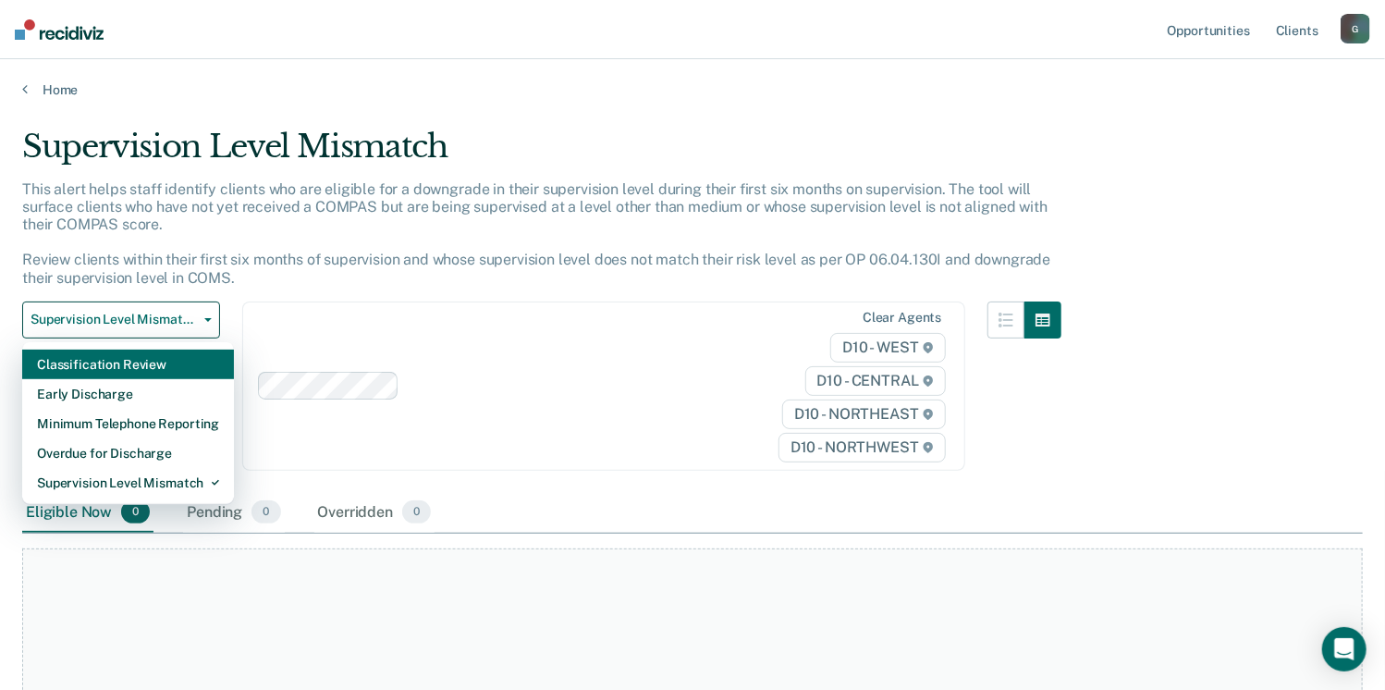
click at [99, 363] on div "Classification Review" at bounding box center [128, 364] width 182 height 30
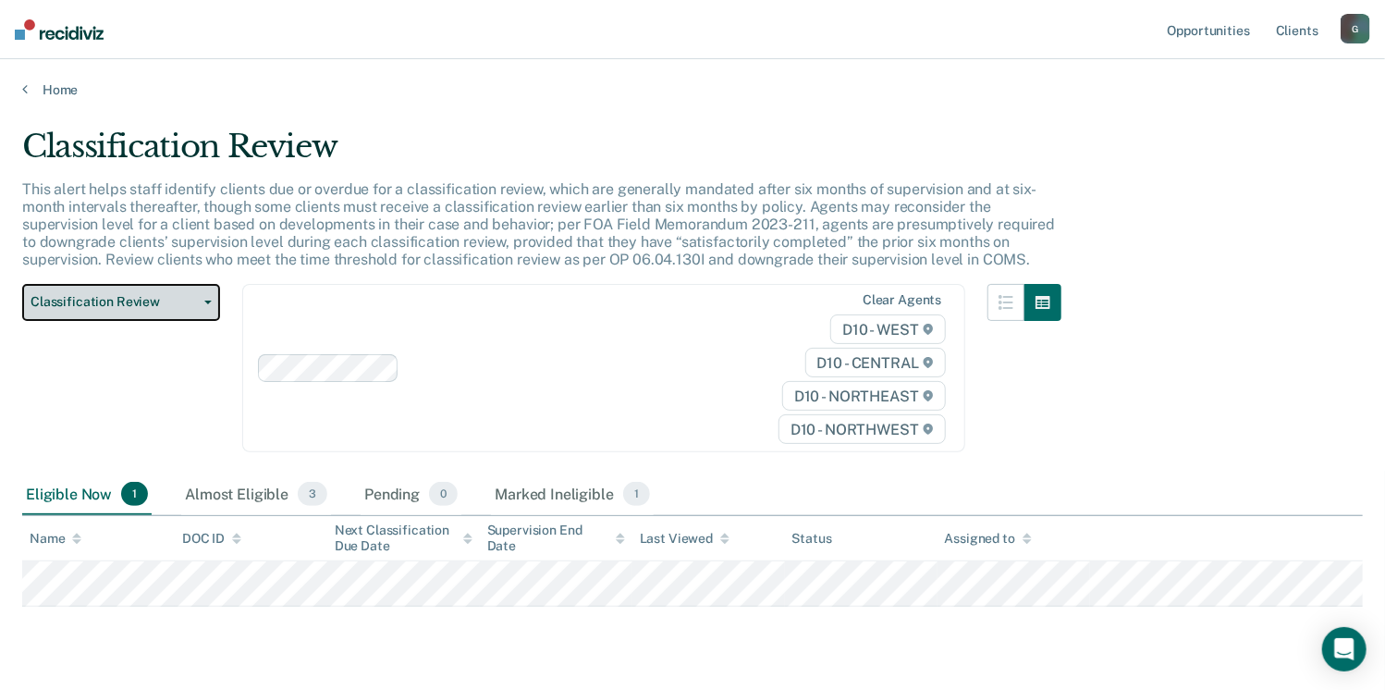
click at [117, 305] on span "Classification Review" at bounding box center [114, 302] width 166 height 16
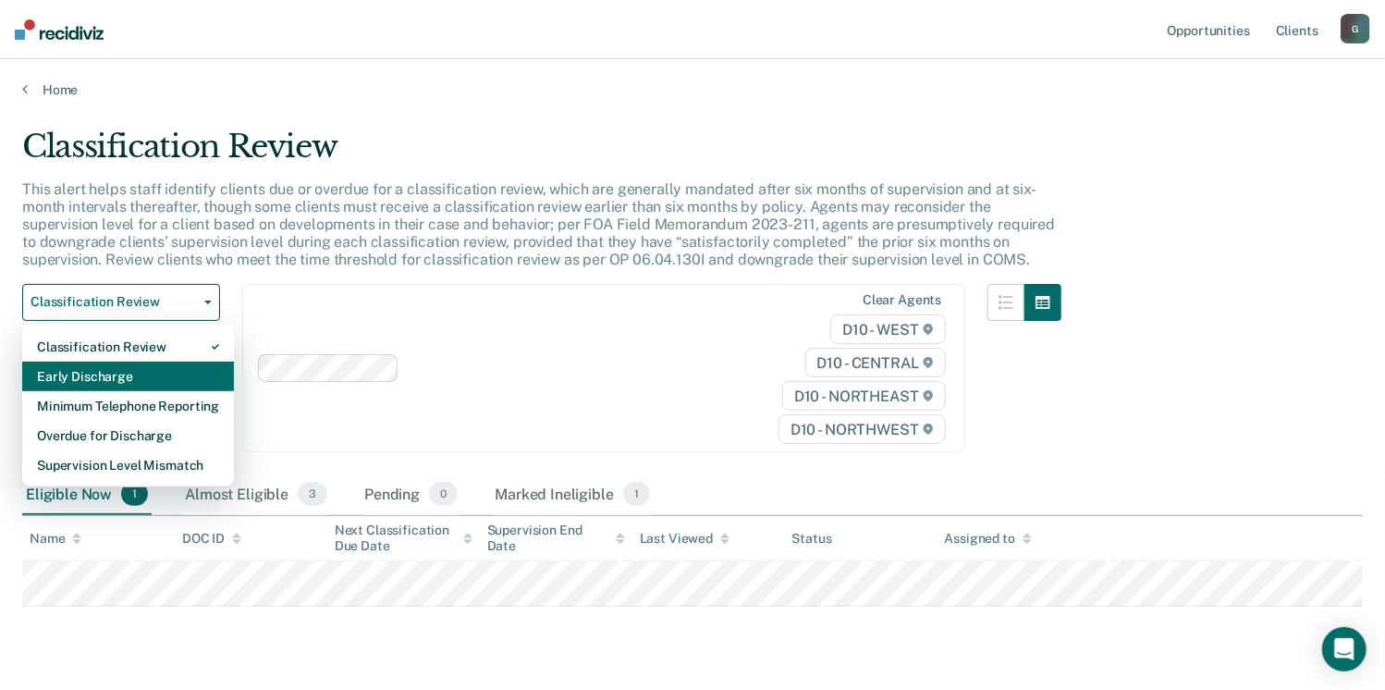
click at [114, 383] on div "Early Discharge" at bounding box center [128, 376] width 182 height 30
